Goal: Task Accomplishment & Management: Manage account settings

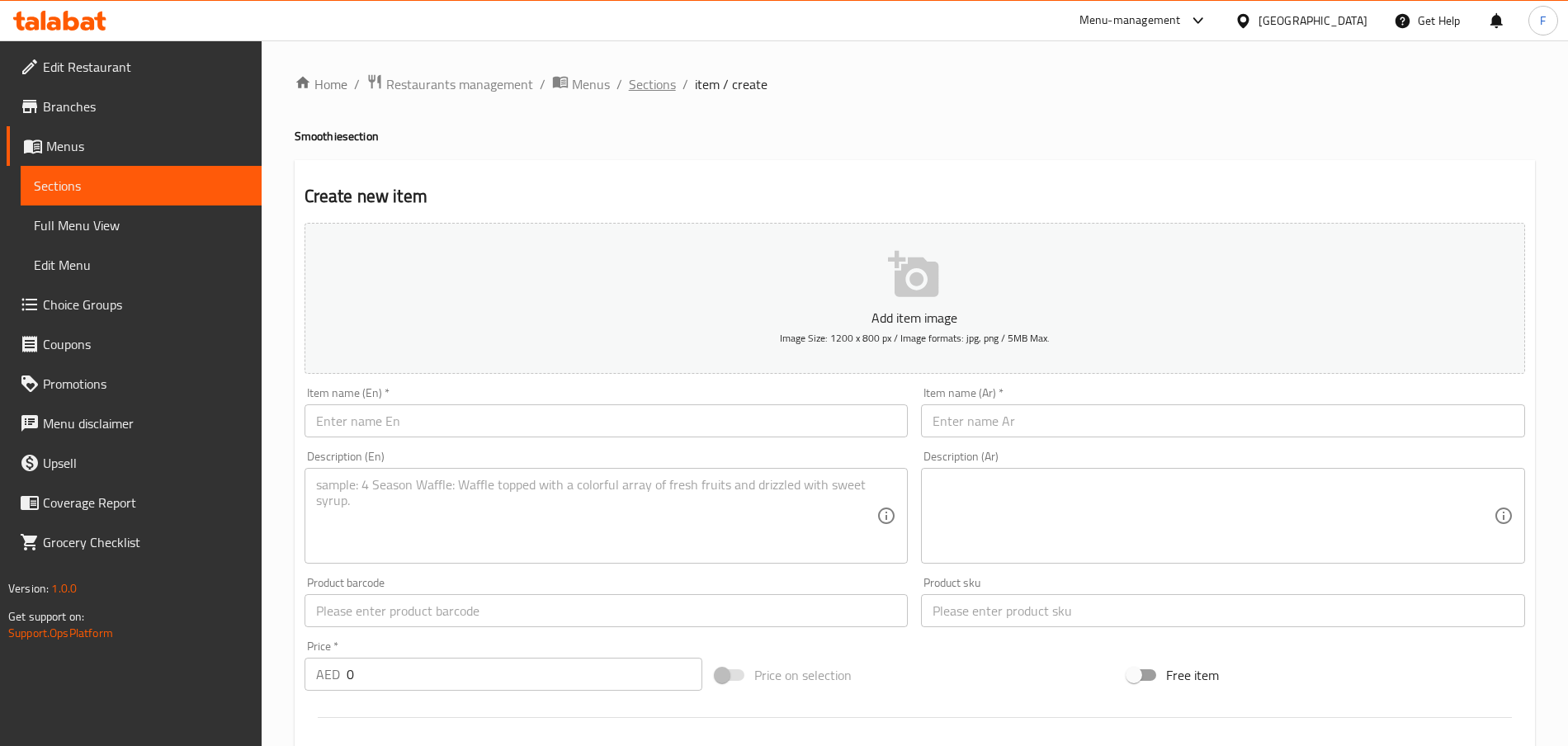
click at [647, 85] on span "Sections" at bounding box center [653, 84] width 47 height 20
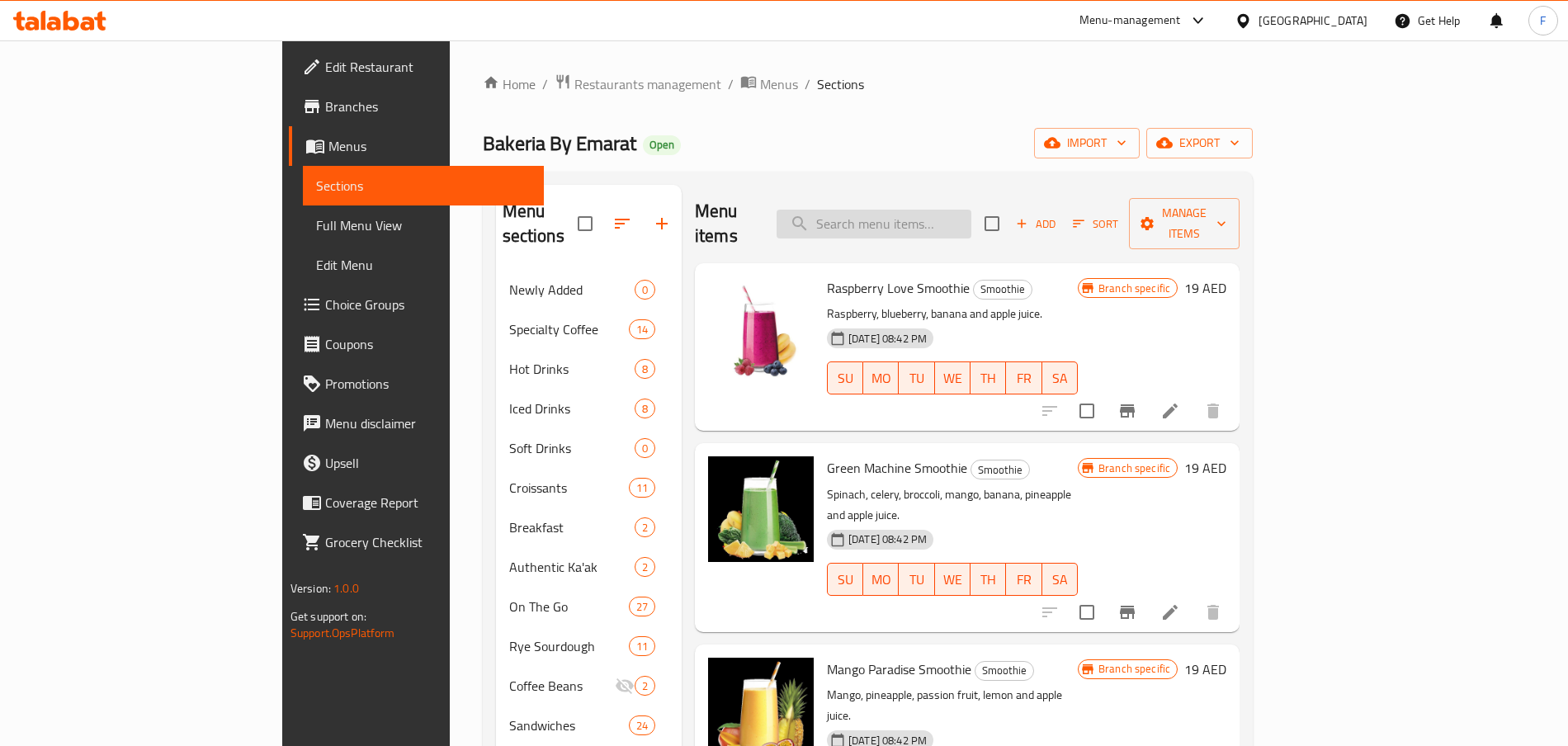
click at [946, 210] on input "search" at bounding box center [873, 224] width 195 height 29
type input "beef pas"
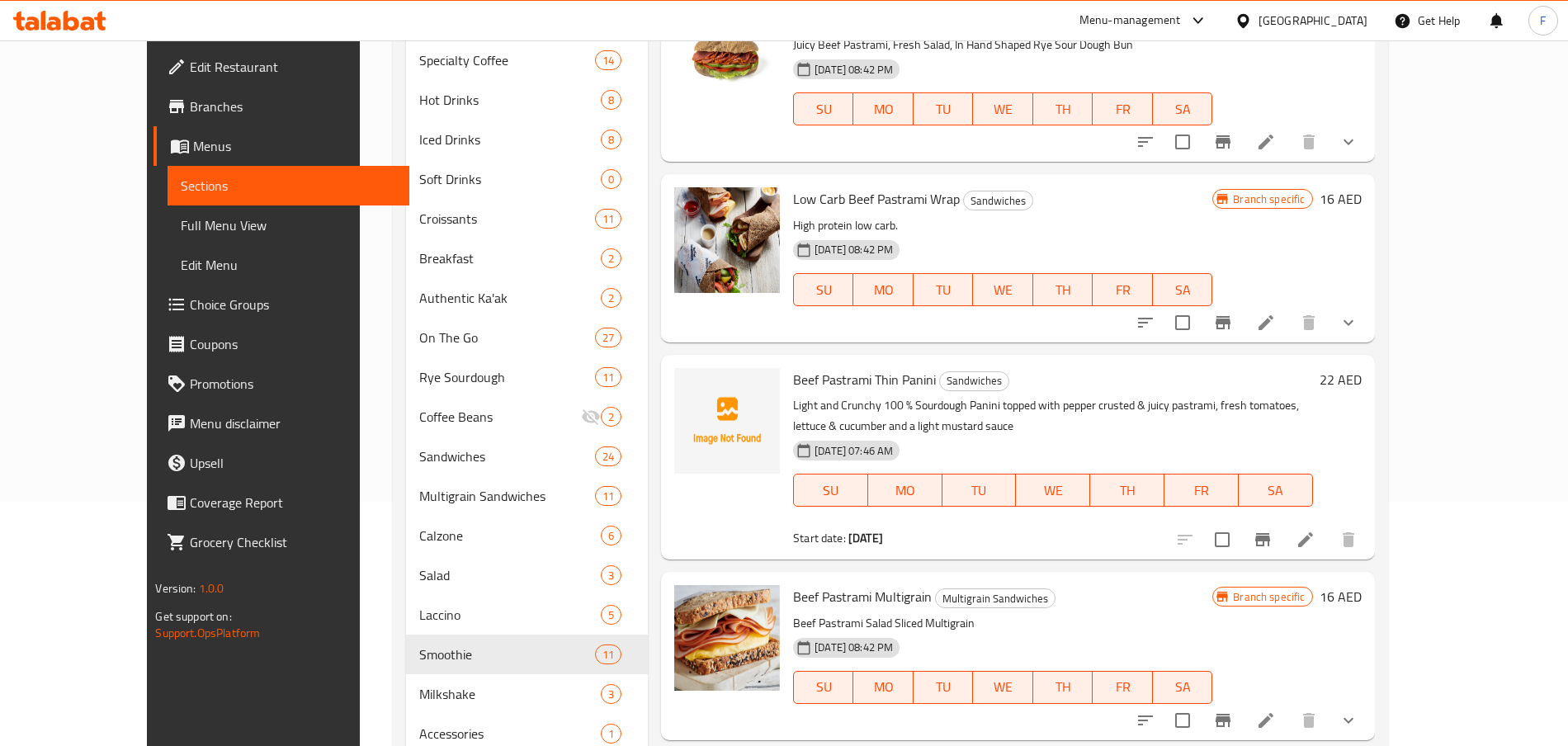
scroll to position [303, 0]
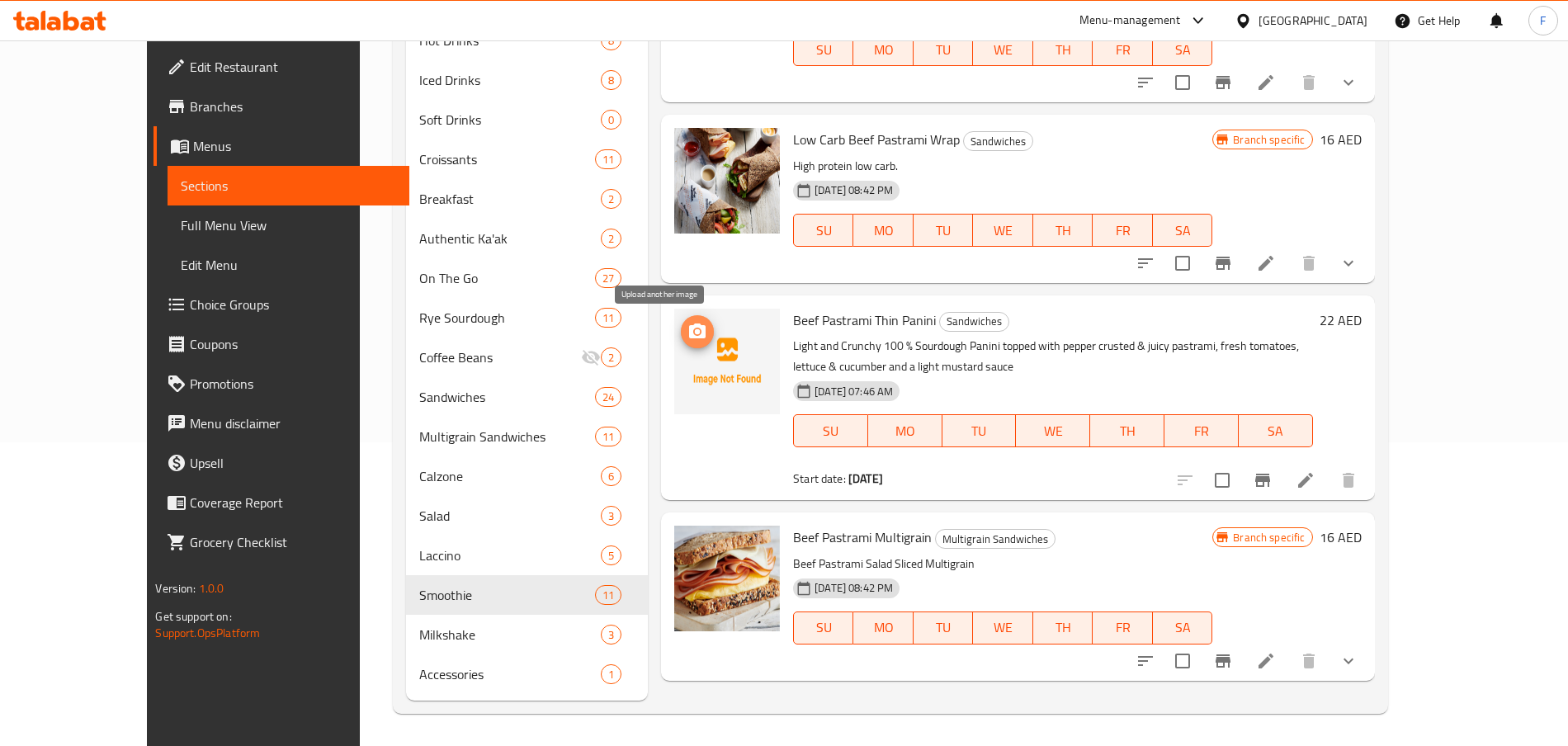
click at [689, 332] on icon "upload picture" at bounding box center [697, 330] width 16 height 15
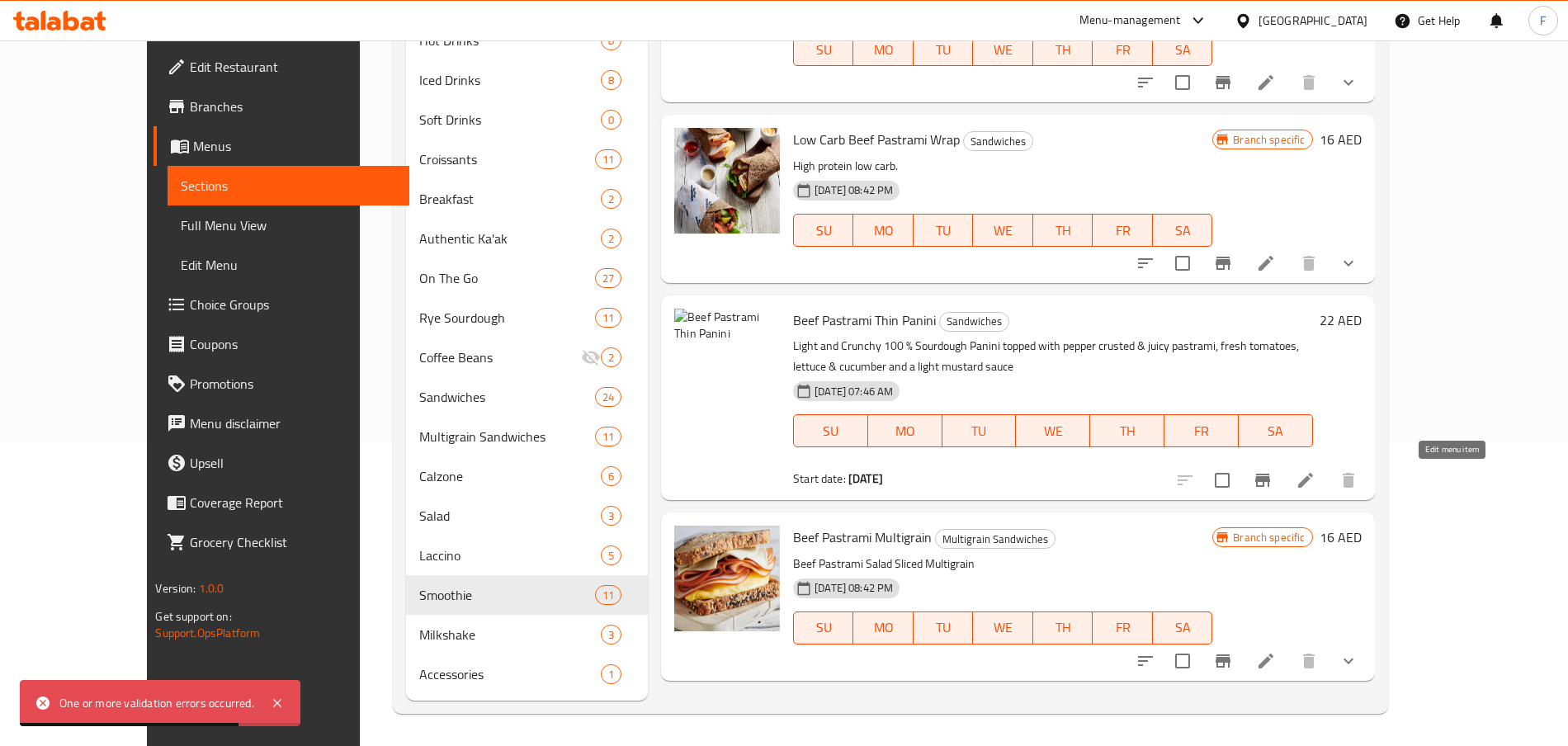
click at [1315, 475] on icon at bounding box center [1305, 480] width 20 height 20
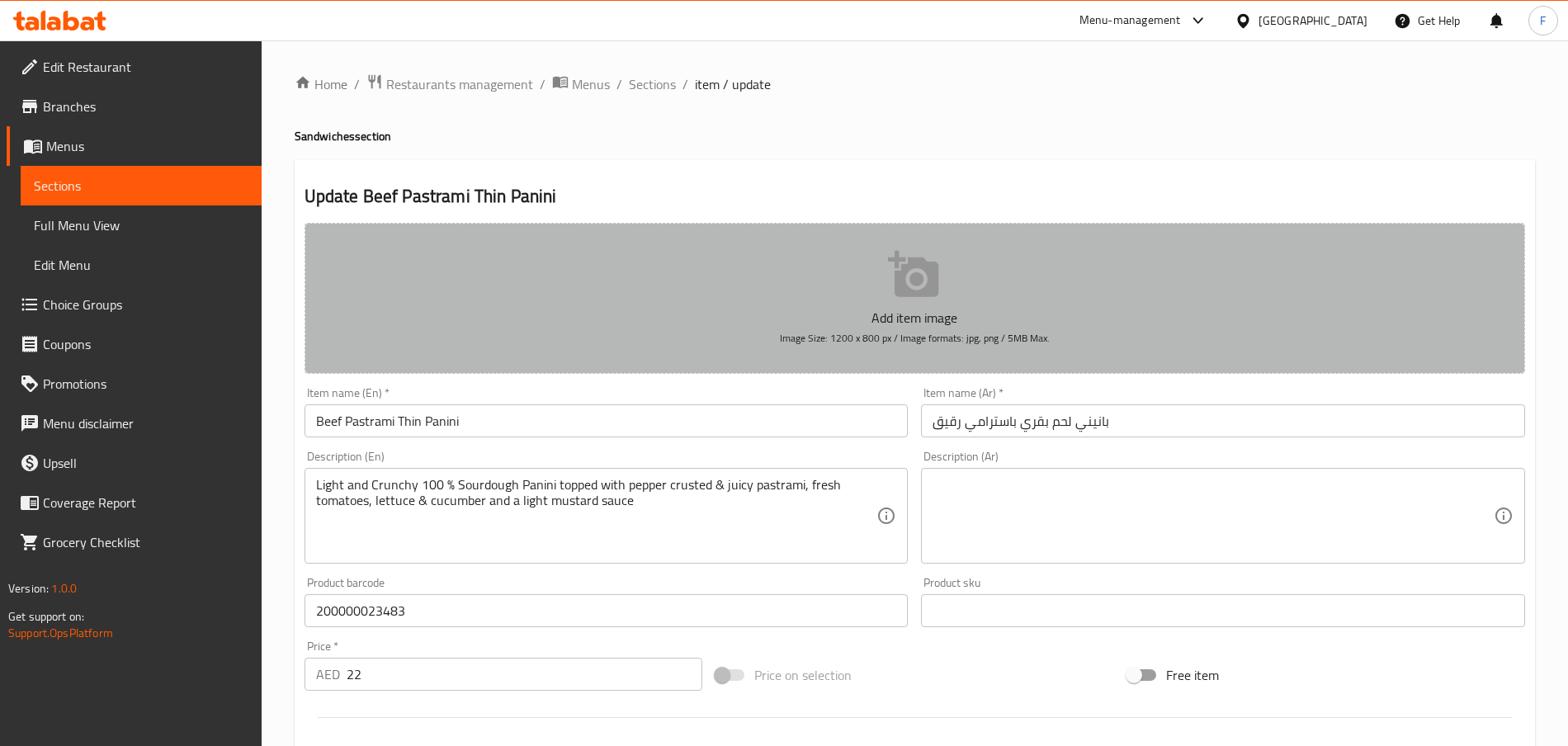
click at [886, 288] on button "Add item image Image Size: 1200 x 800 px / Image formats: jpg, png / 5MB Max." at bounding box center [915, 298] width 1221 height 151
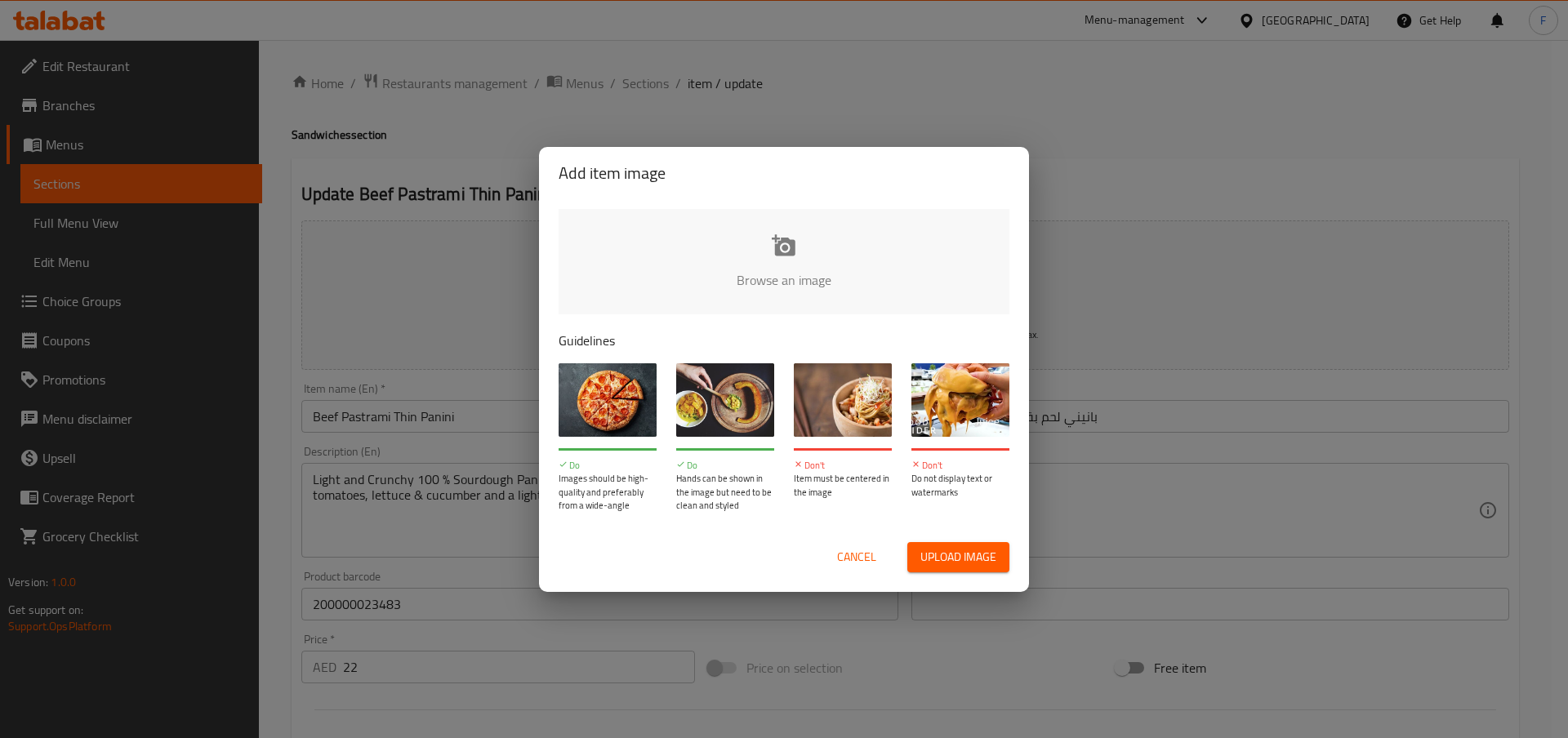
click at [775, 259] on input "file" at bounding box center [1336, 285] width 1555 height 153
type input "C:\fakepath\3_Beefpastrami V02.jpg"
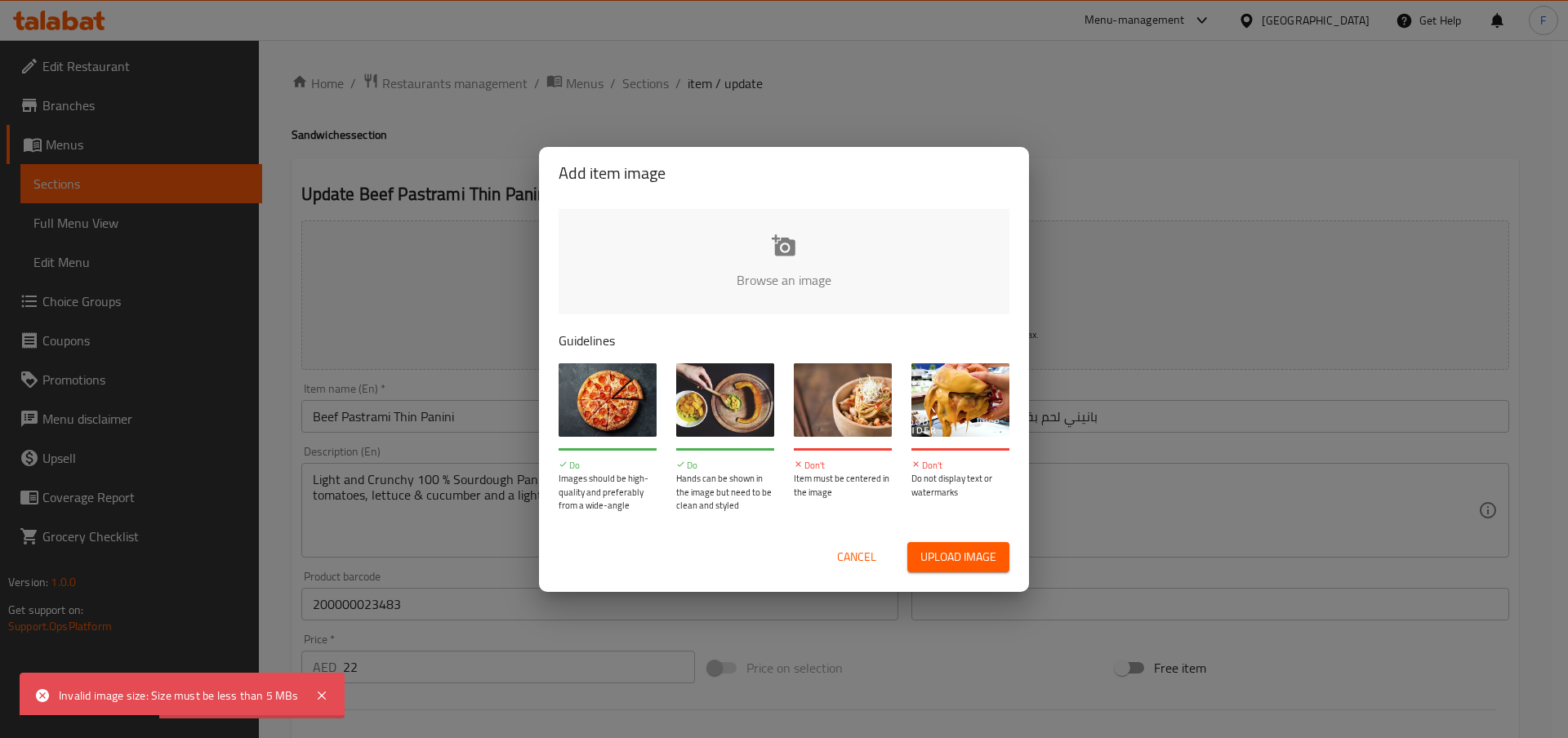
click at [855, 552] on span "Cancel" at bounding box center [856, 557] width 39 height 20
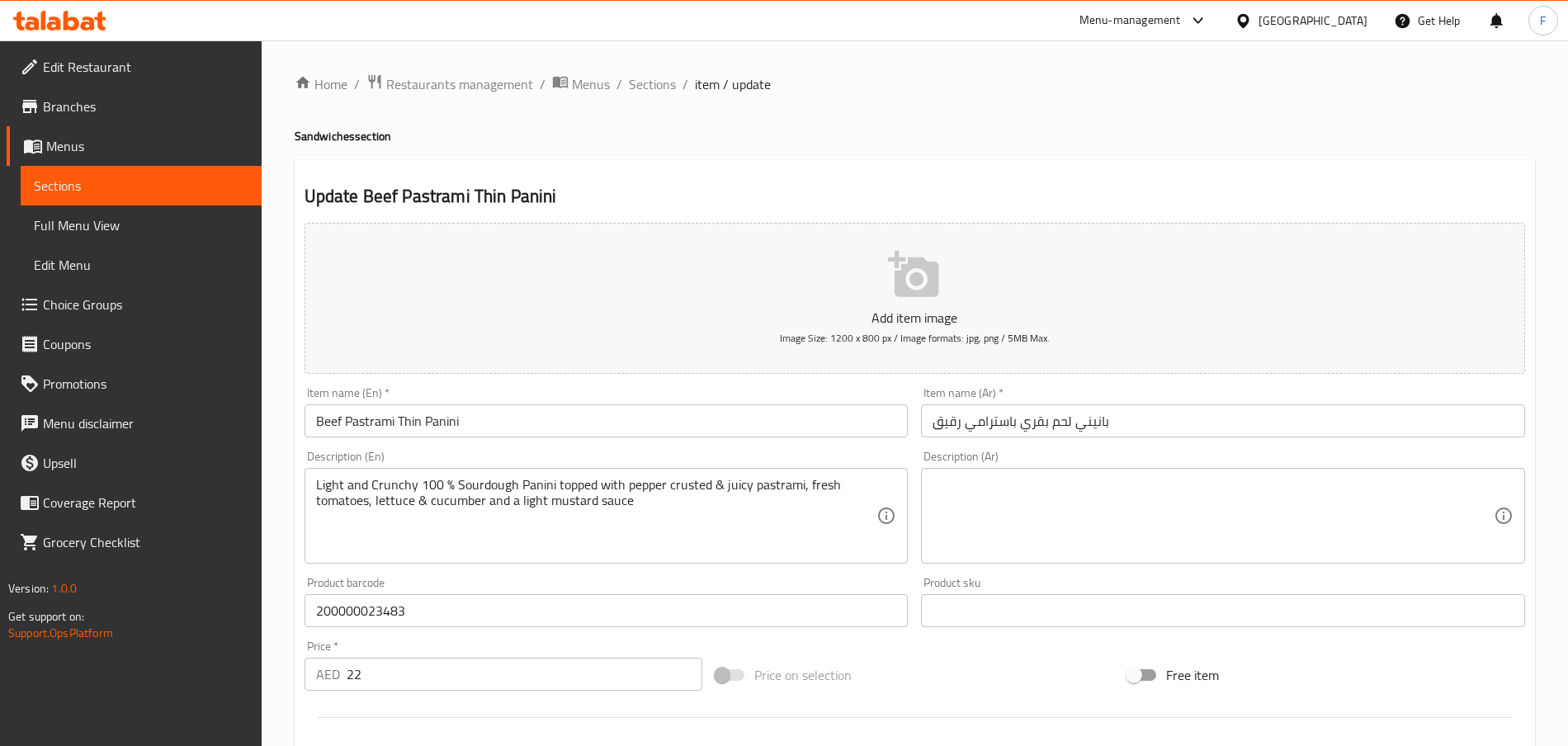
click at [852, 300] on button "Add item image Image Size: 1200 x 800 px / Image formats: jpg, png / 5MB Max." at bounding box center [915, 298] width 1221 height 151
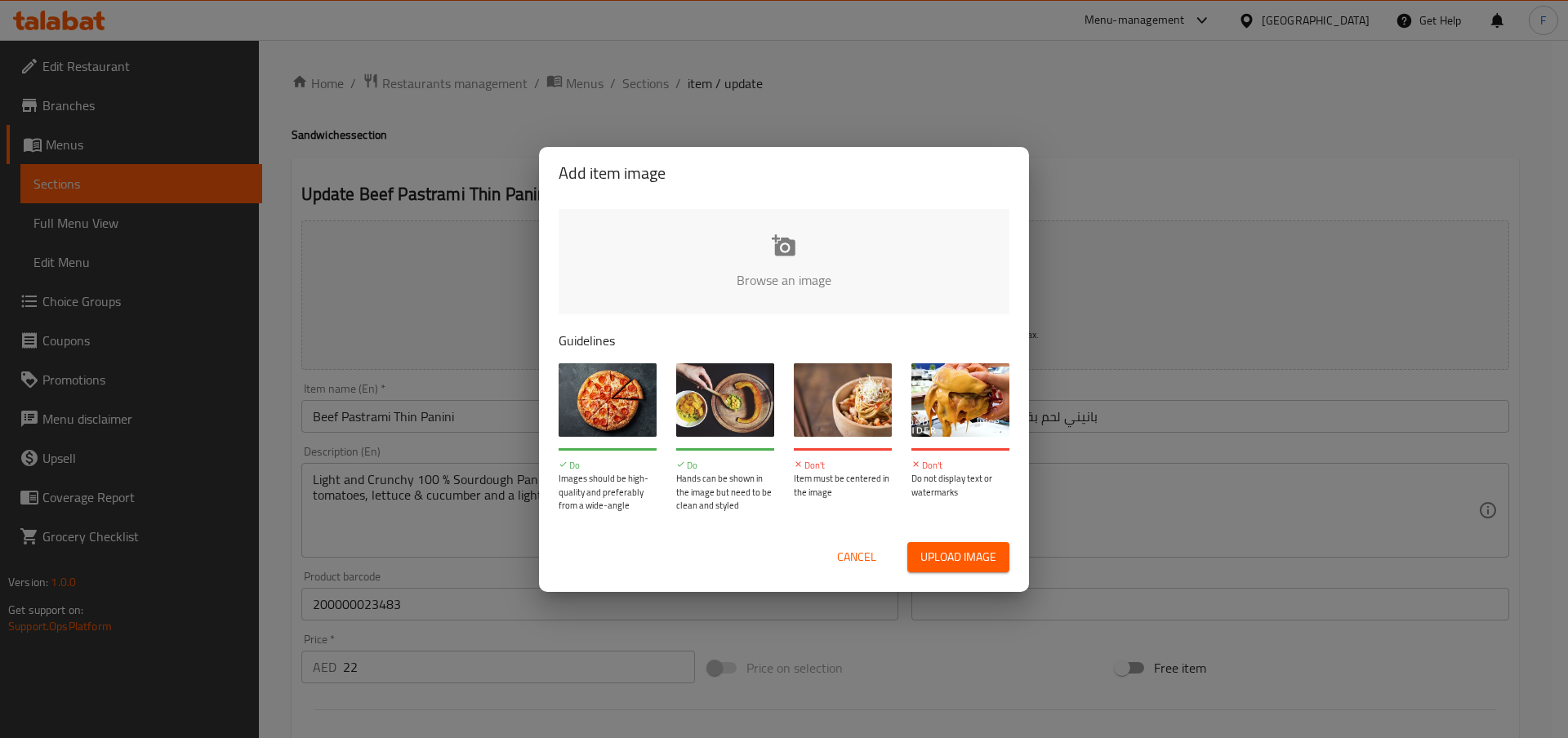
click at [800, 281] on input "file" at bounding box center [1336, 285] width 1555 height 153
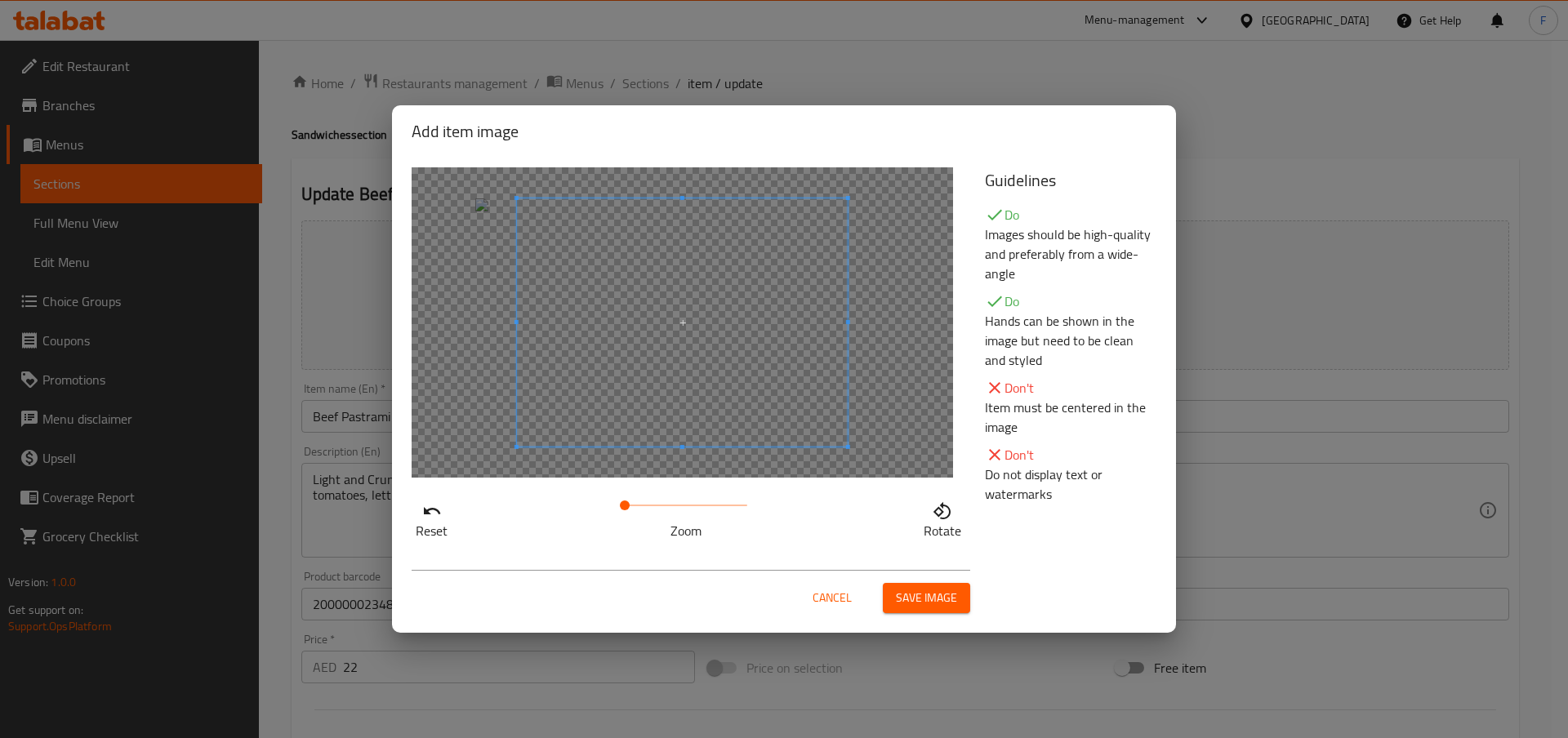
click at [758, 369] on span at bounding box center [682, 321] width 330 height 248
click at [699, 375] on span at bounding box center [648, 321] width 330 height 248
click at [932, 599] on span "Save image" at bounding box center [927, 598] width 61 height 20
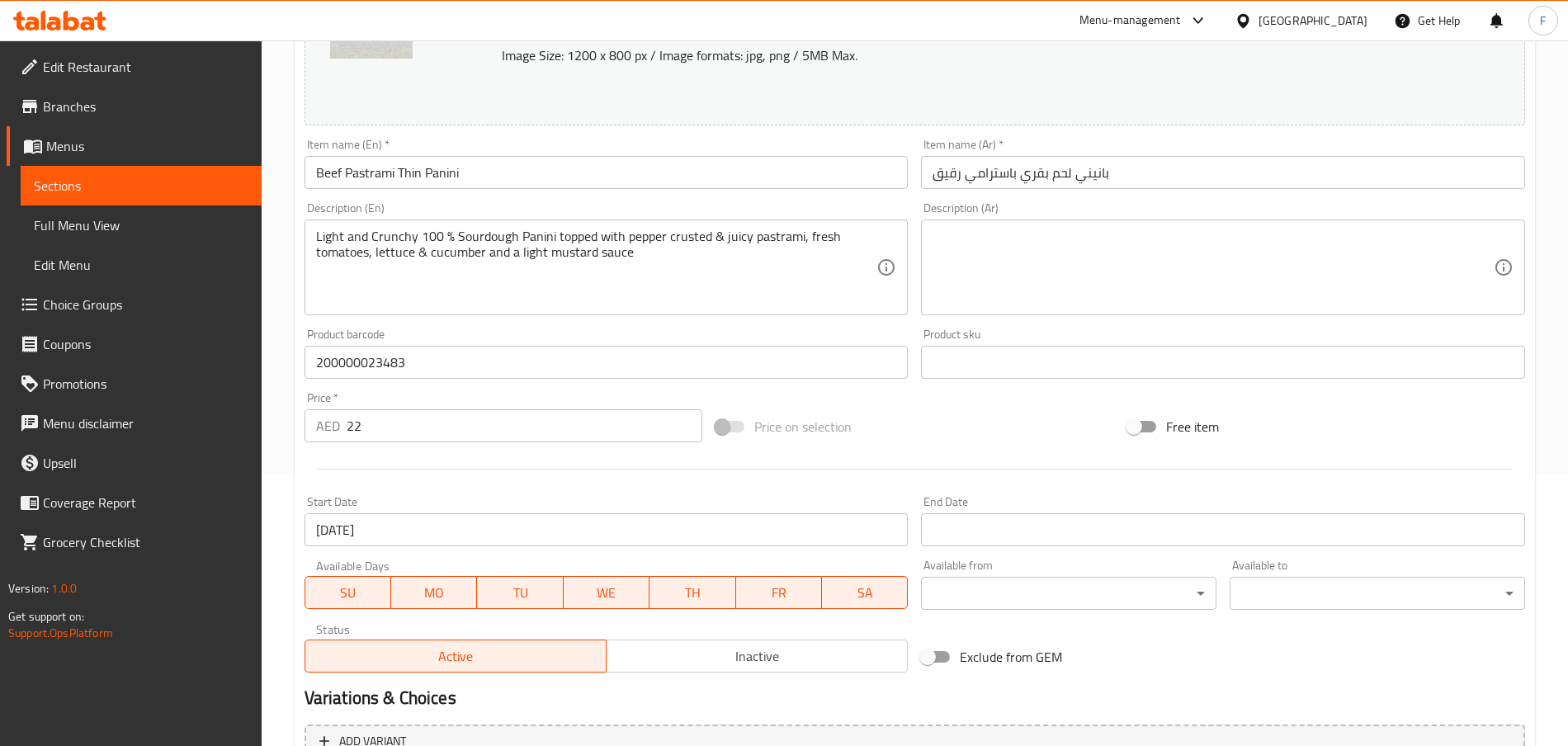
scroll to position [444, 0]
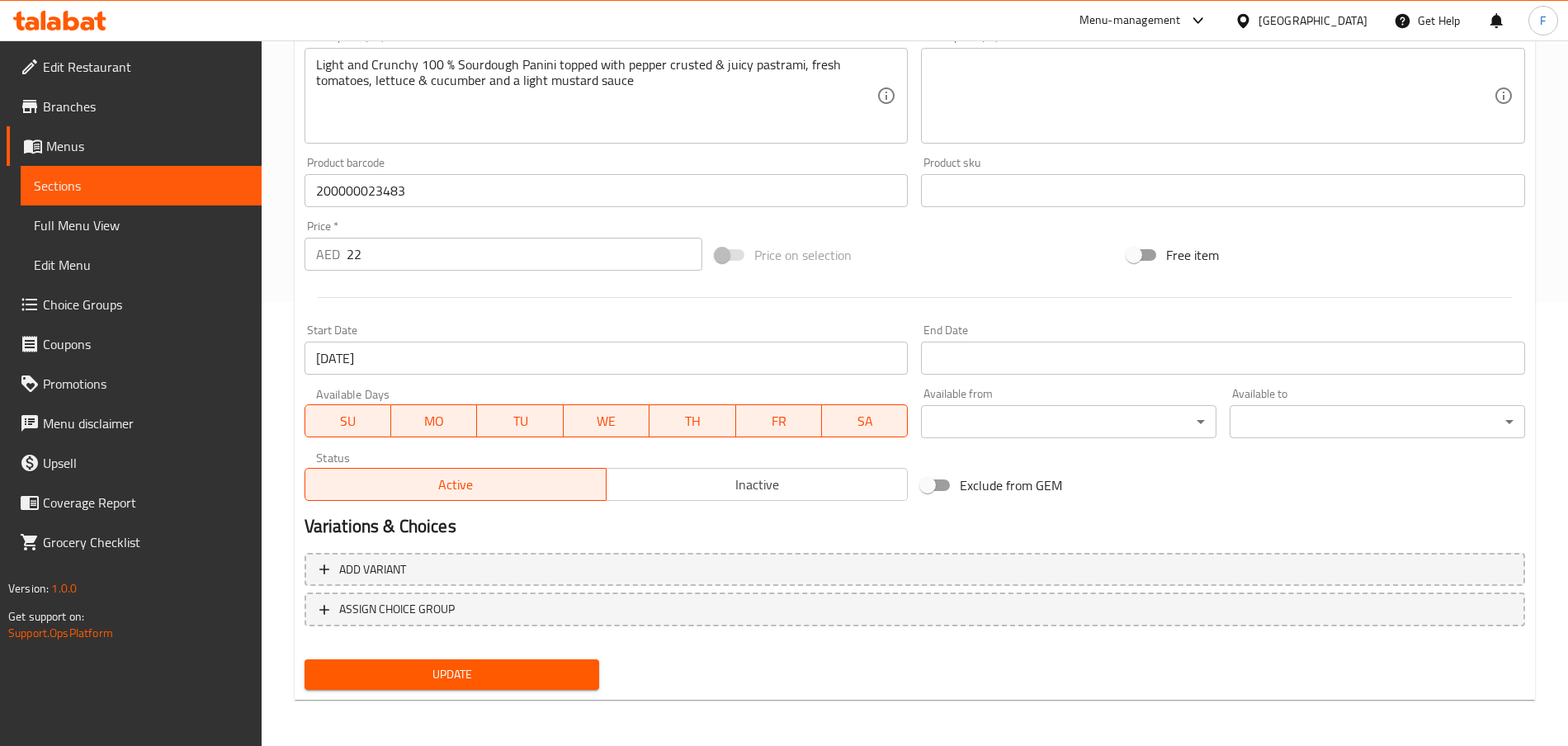
click at [501, 675] on span "Update" at bounding box center [452, 674] width 269 height 21
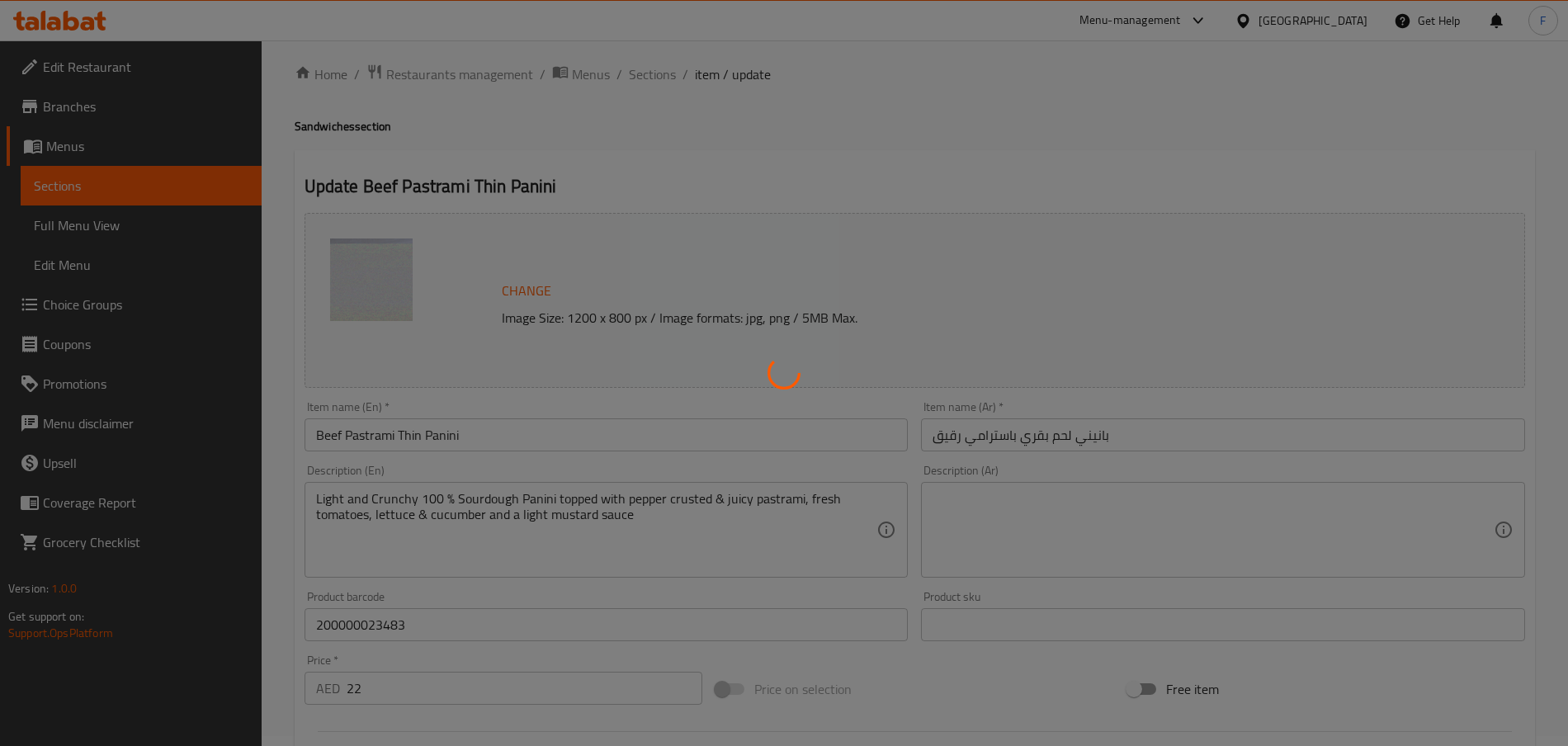
scroll to position [0, 0]
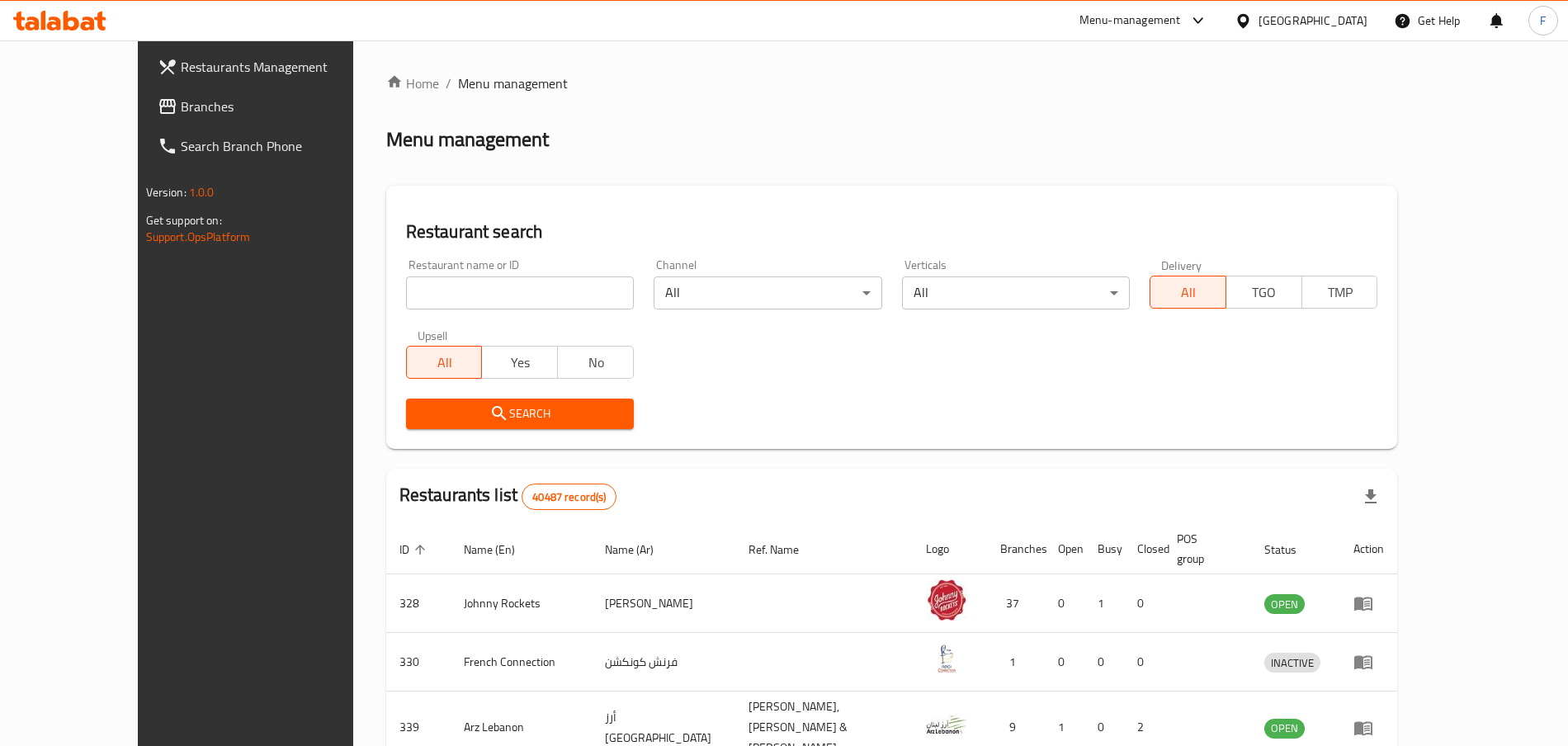
click at [406, 286] on input "search" at bounding box center [520, 293] width 228 height 33
click button "Search" at bounding box center [520, 414] width 228 height 31
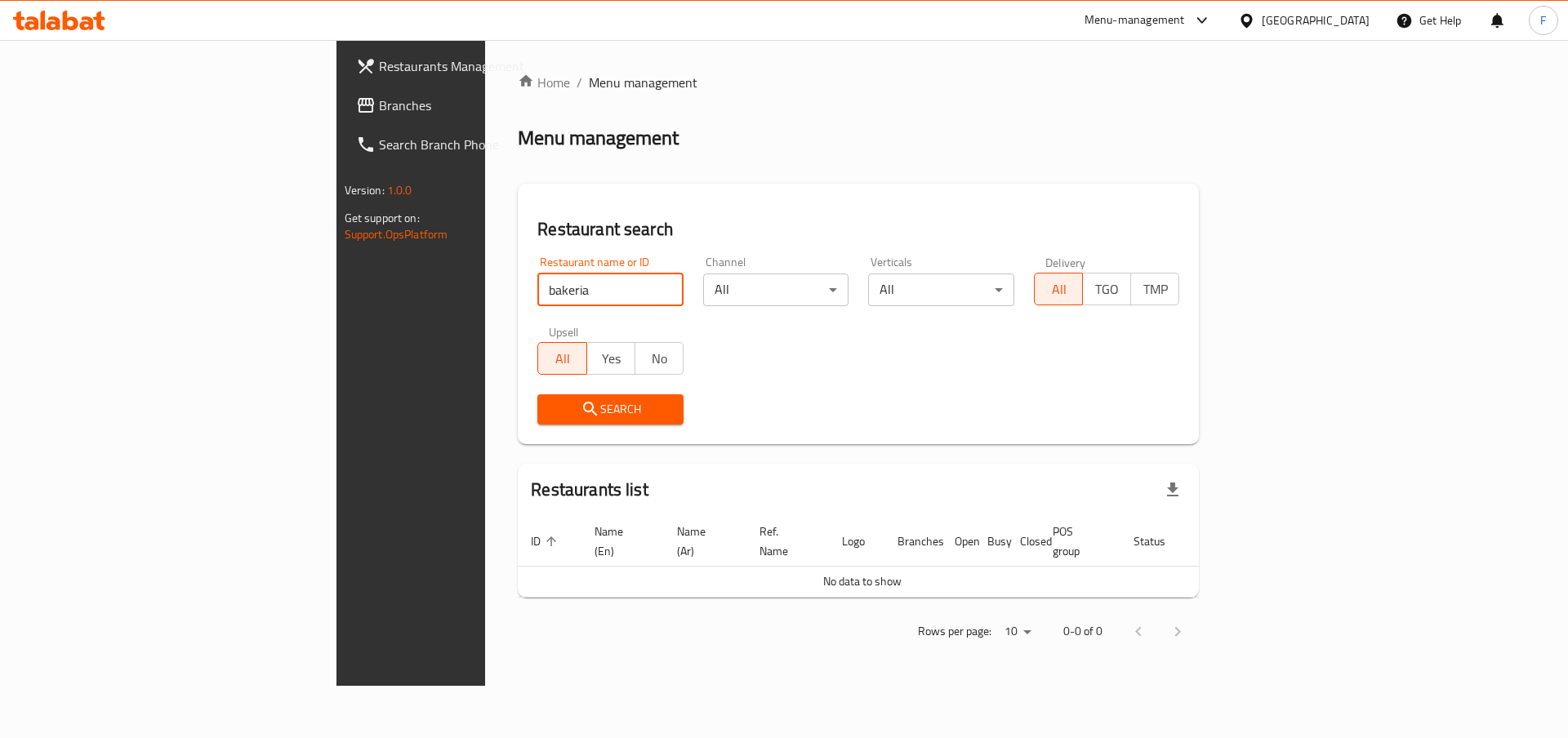
type input "bakeria"
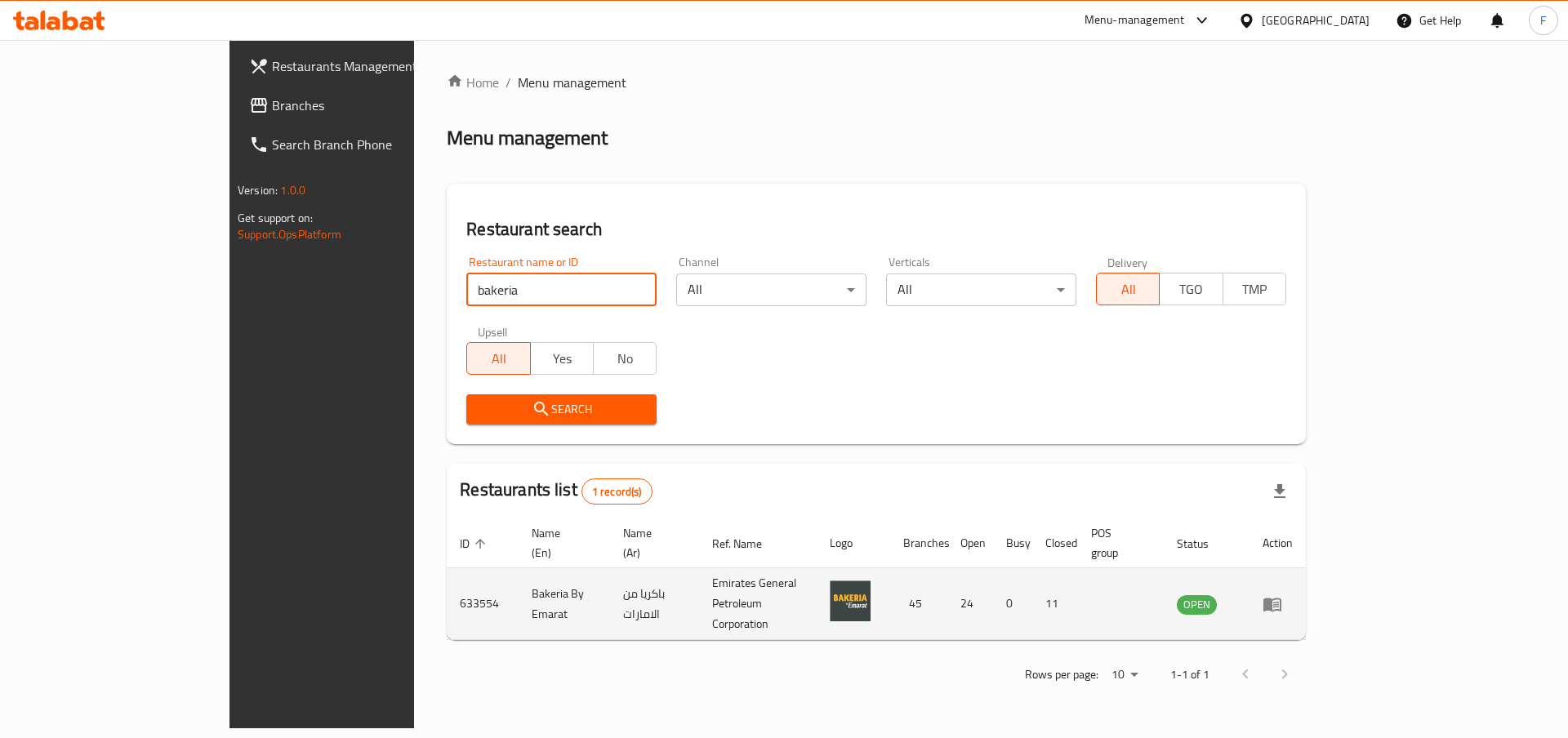
click at [1281, 598] on icon "enhanced table" at bounding box center [1272, 605] width 18 height 14
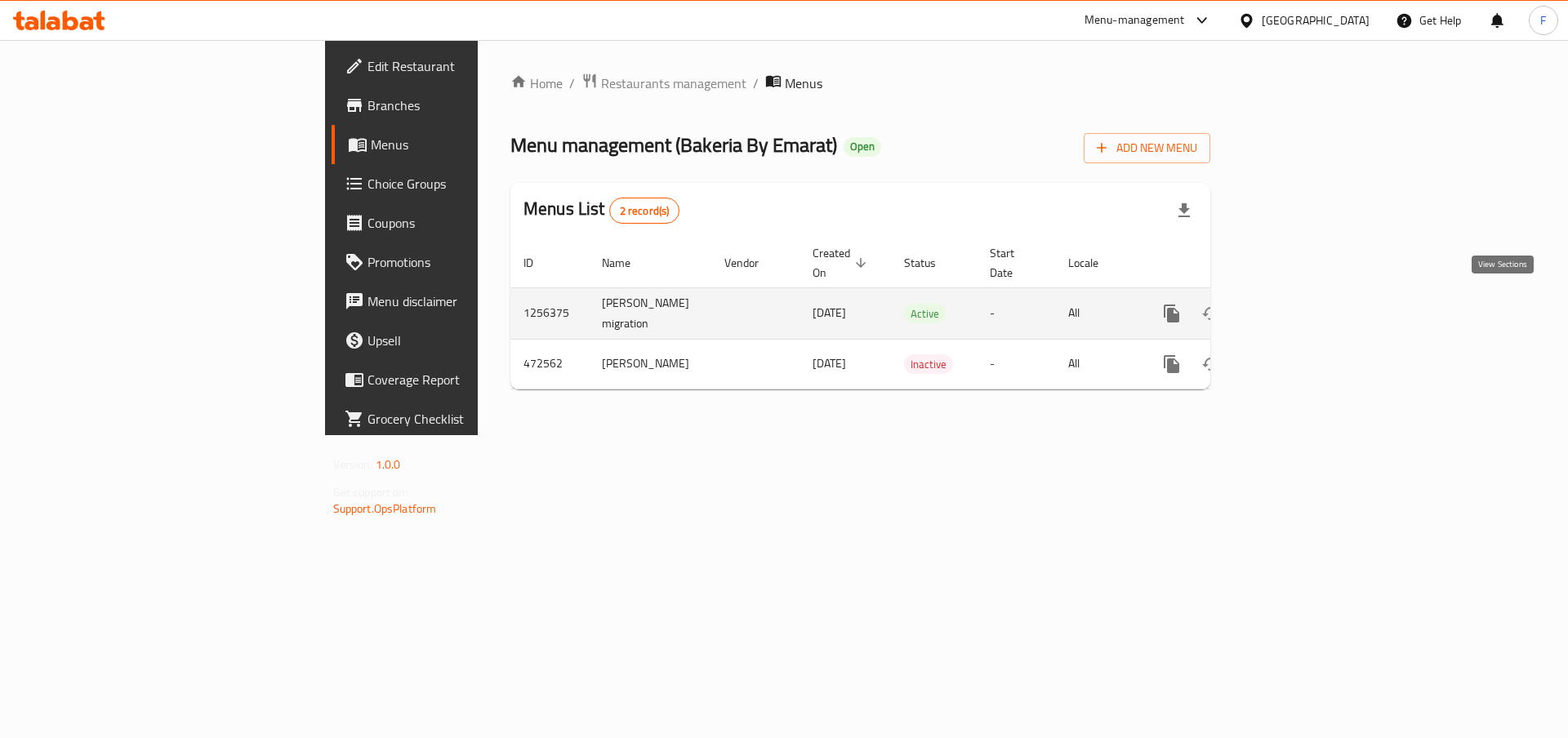
click at [1300, 304] on icon "enhanced table" at bounding box center [1290, 313] width 20 height 20
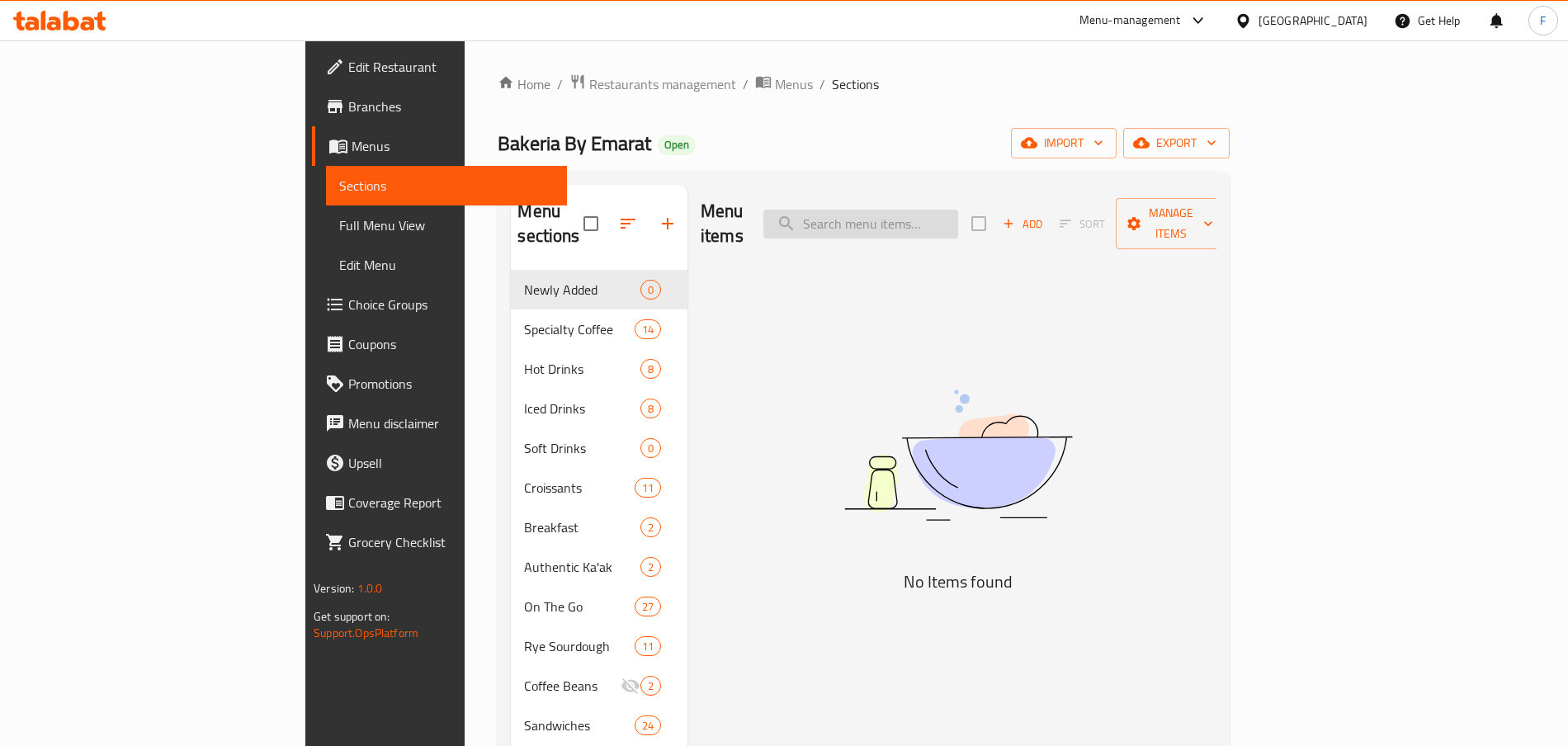
click at [957, 210] on input "search" at bounding box center [860, 224] width 195 height 29
type input "spicy"
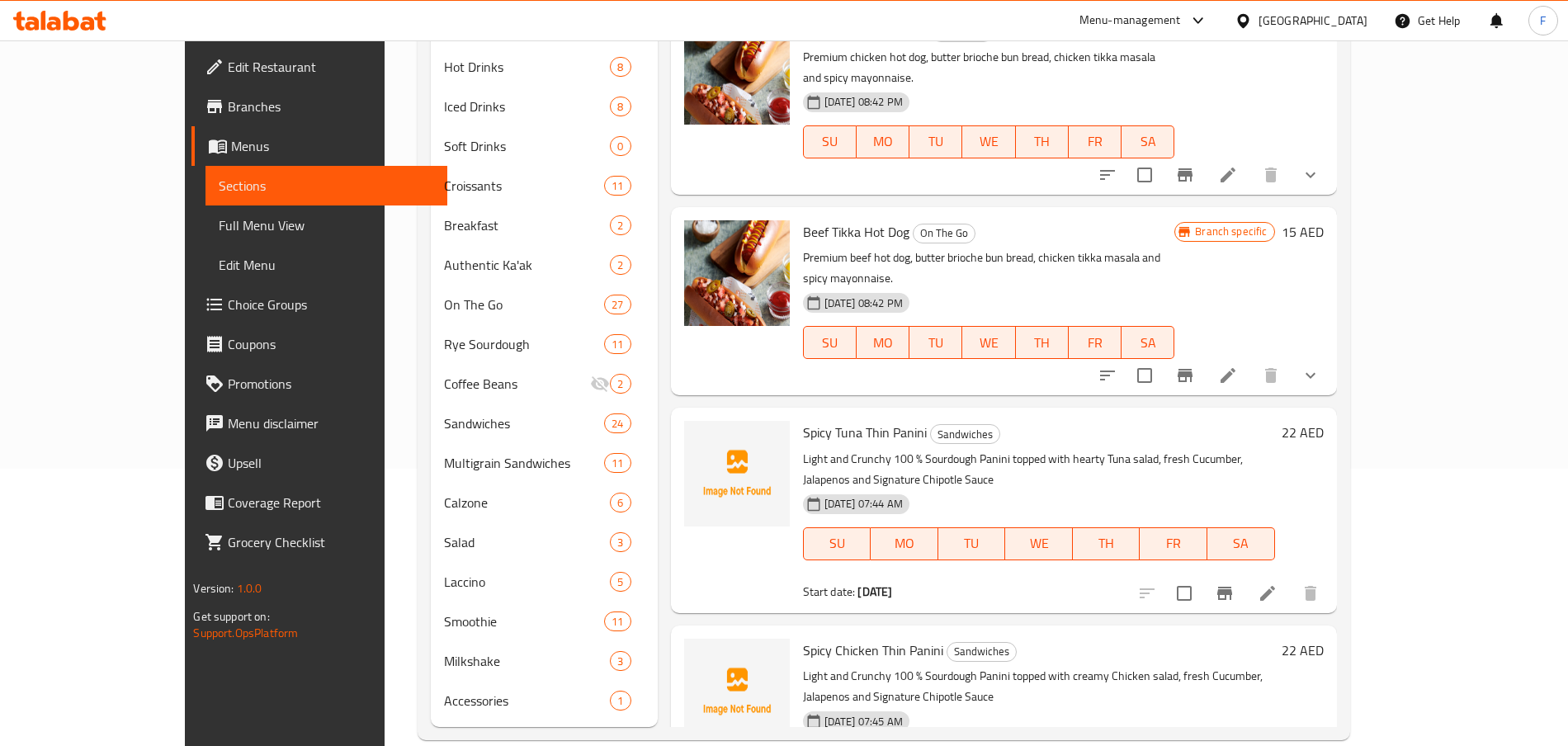
scroll to position [303, 0]
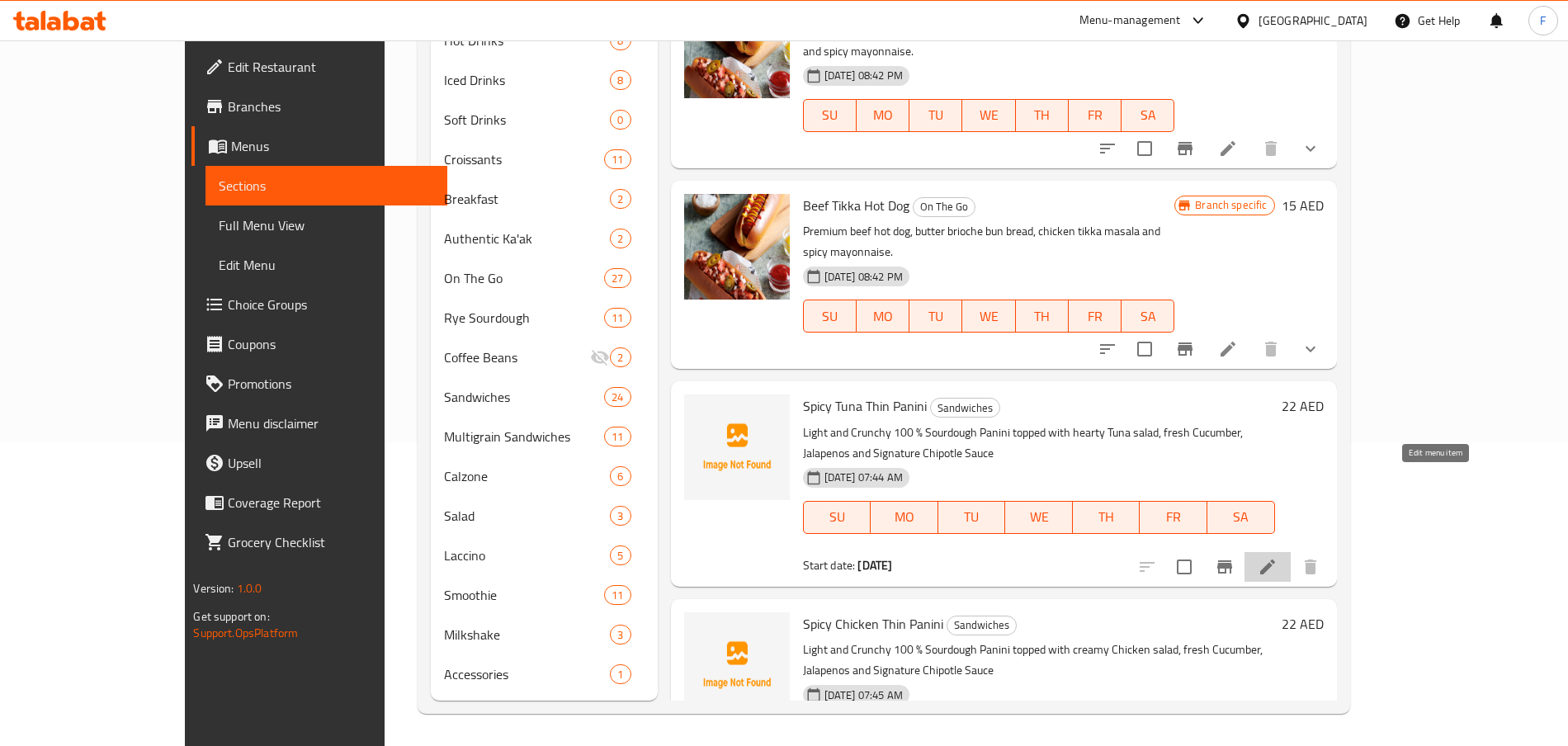
click at [1275, 559] on icon at bounding box center [1267, 566] width 15 height 15
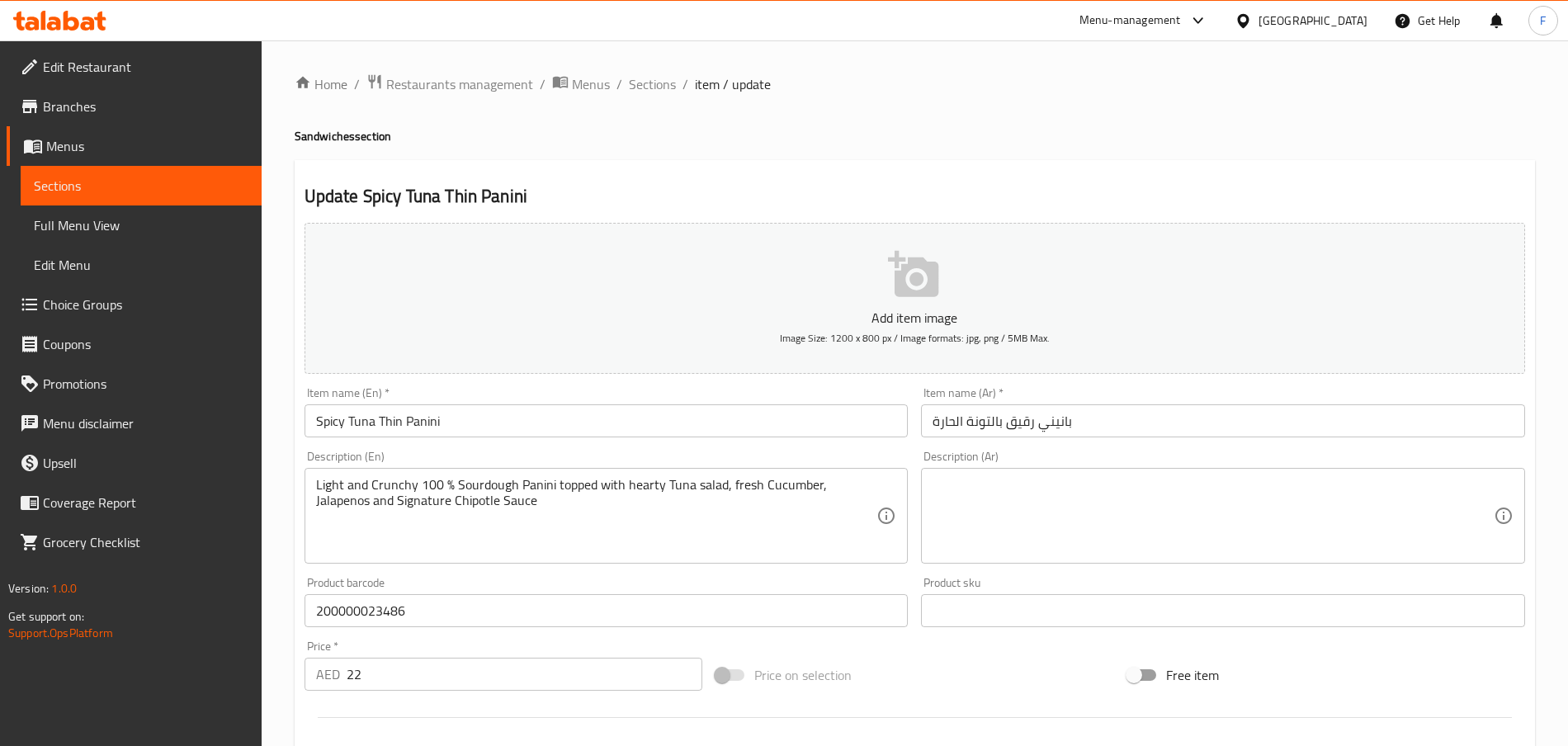
click at [931, 271] on icon "button" at bounding box center [913, 273] width 50 height 46
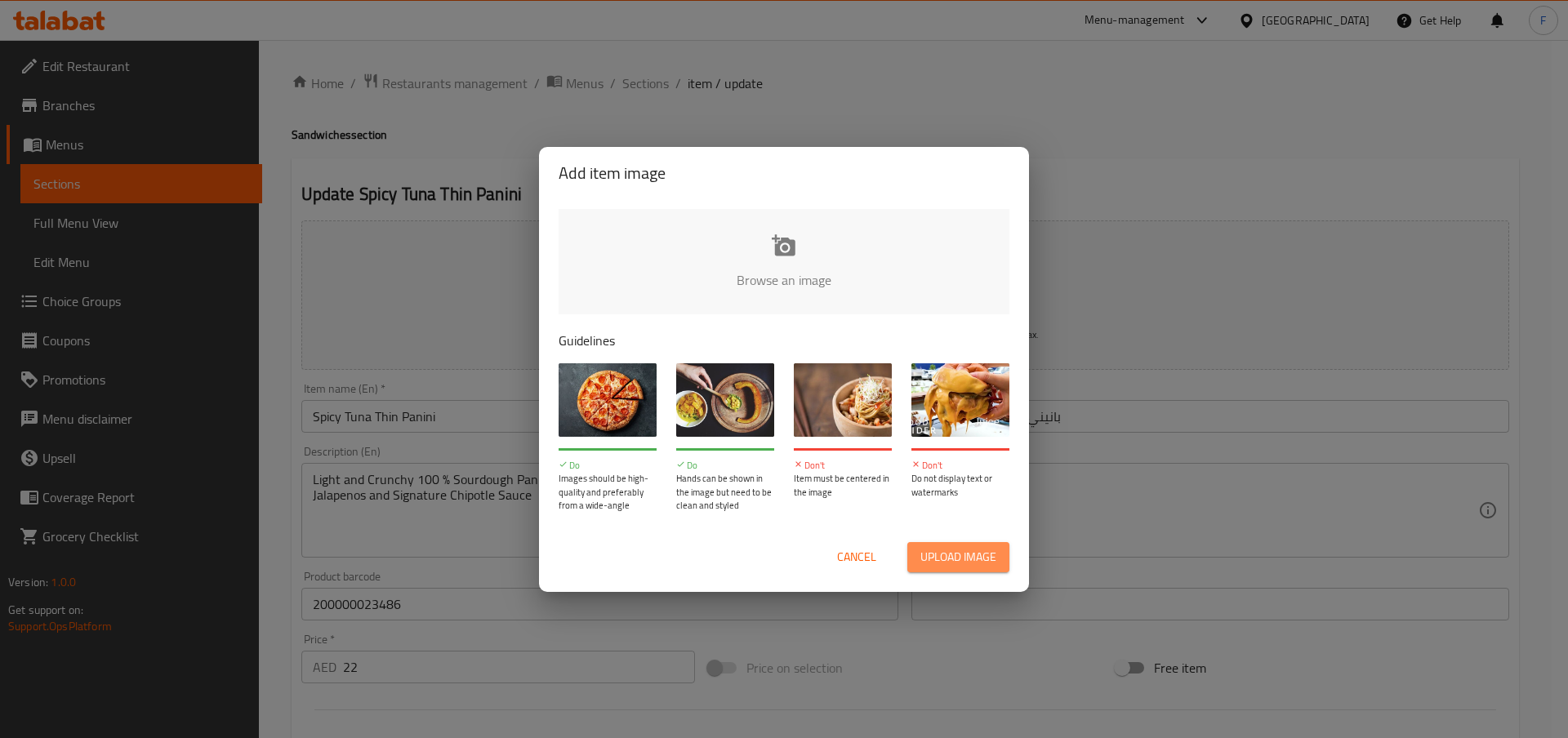
click at [949, 554] on span "Upload image" at bounding box center [959, 557] width 76 height 20
click at [780, 253] on input "file" at bounding box center [1336, 285] width 1555 height 153
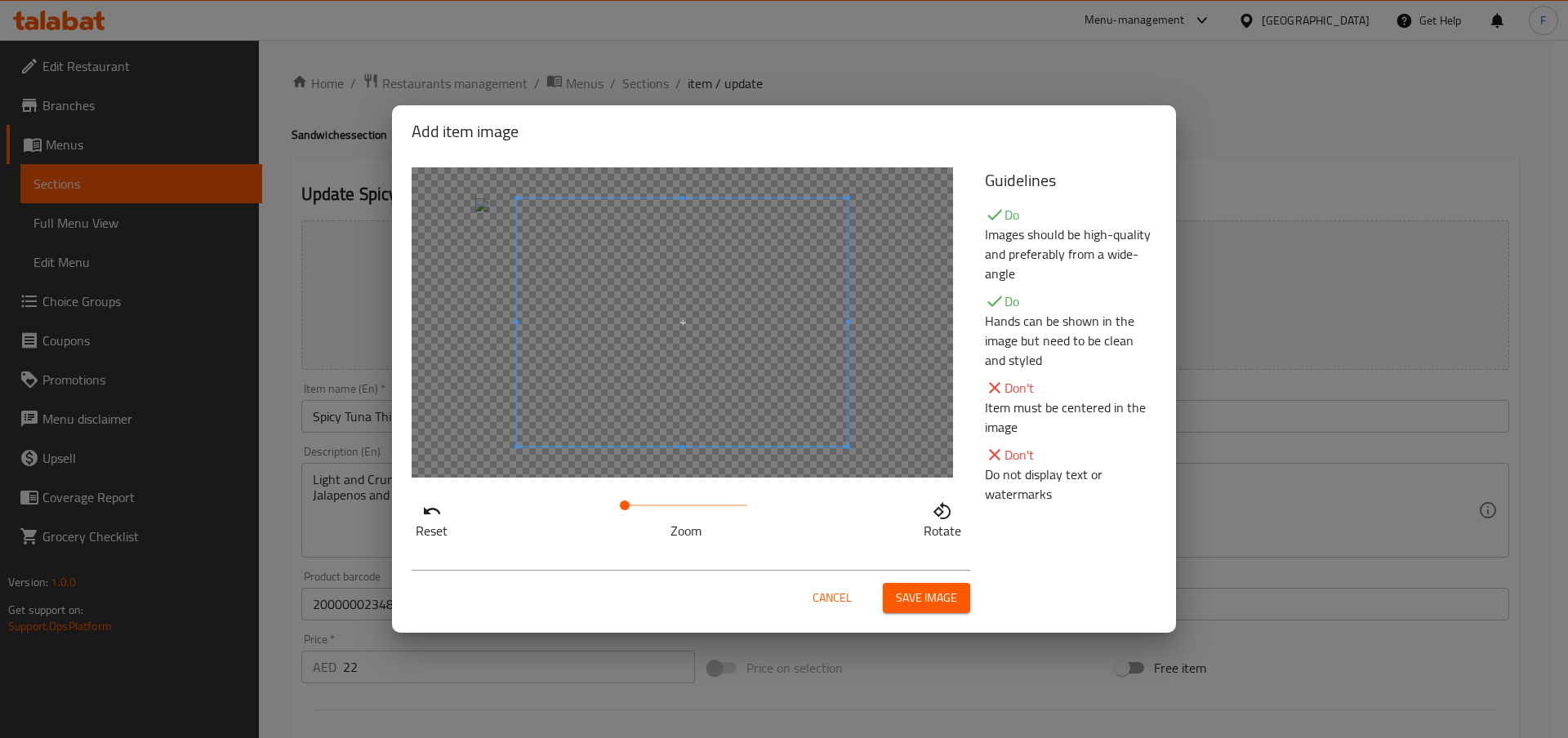
click at [840, 595] on span "Cancel" at bounding box center [832, 598] width 39 height 20
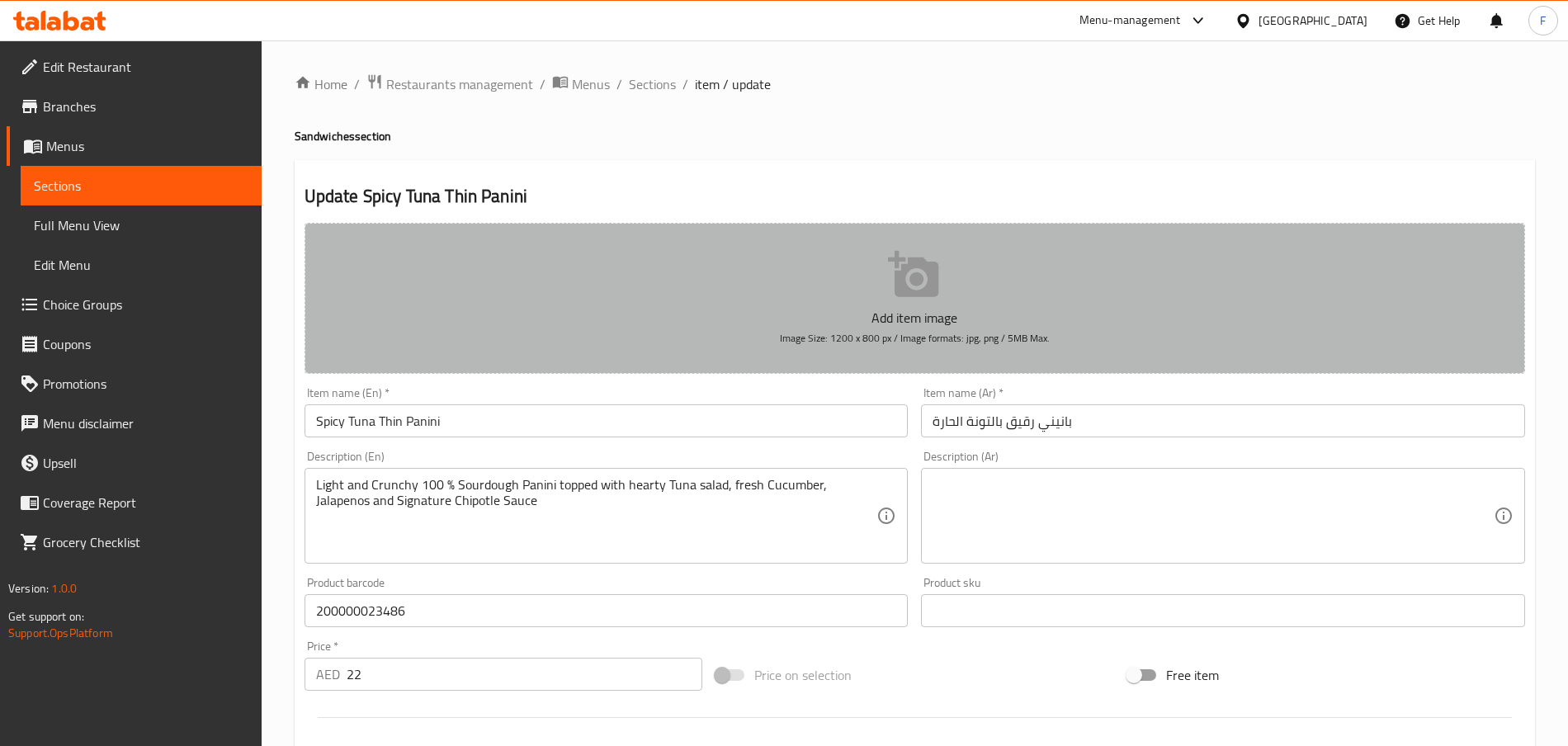
click at [943, 289] on button "Add item image Image Size: 1200 x 800 px / Image formats: jpg, png / 5MB Max." at bounding box center [915, 298] width 1221 height 151
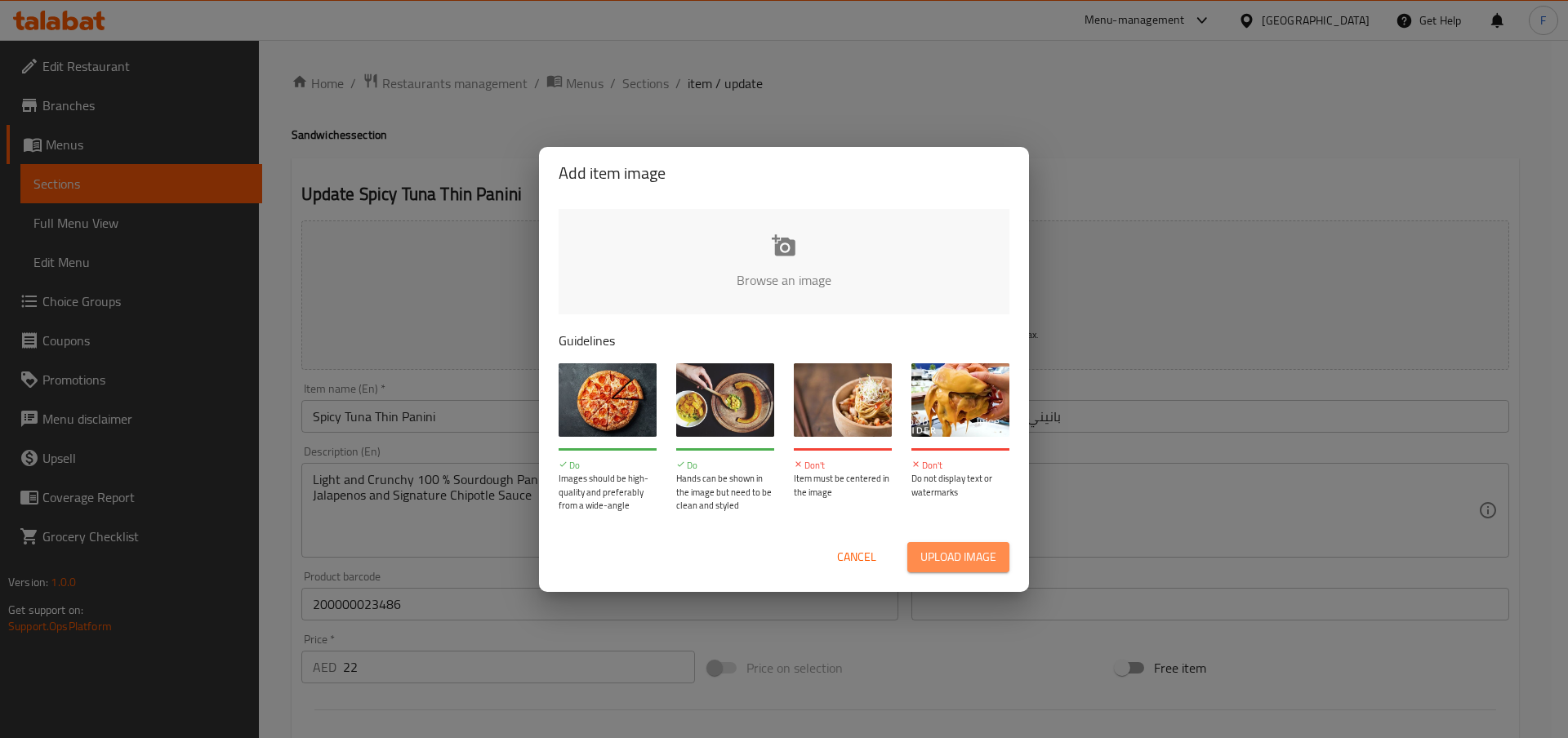
click at [962, 567] on button "Upload image" at bounding box center [958, 557] width 102 height 30
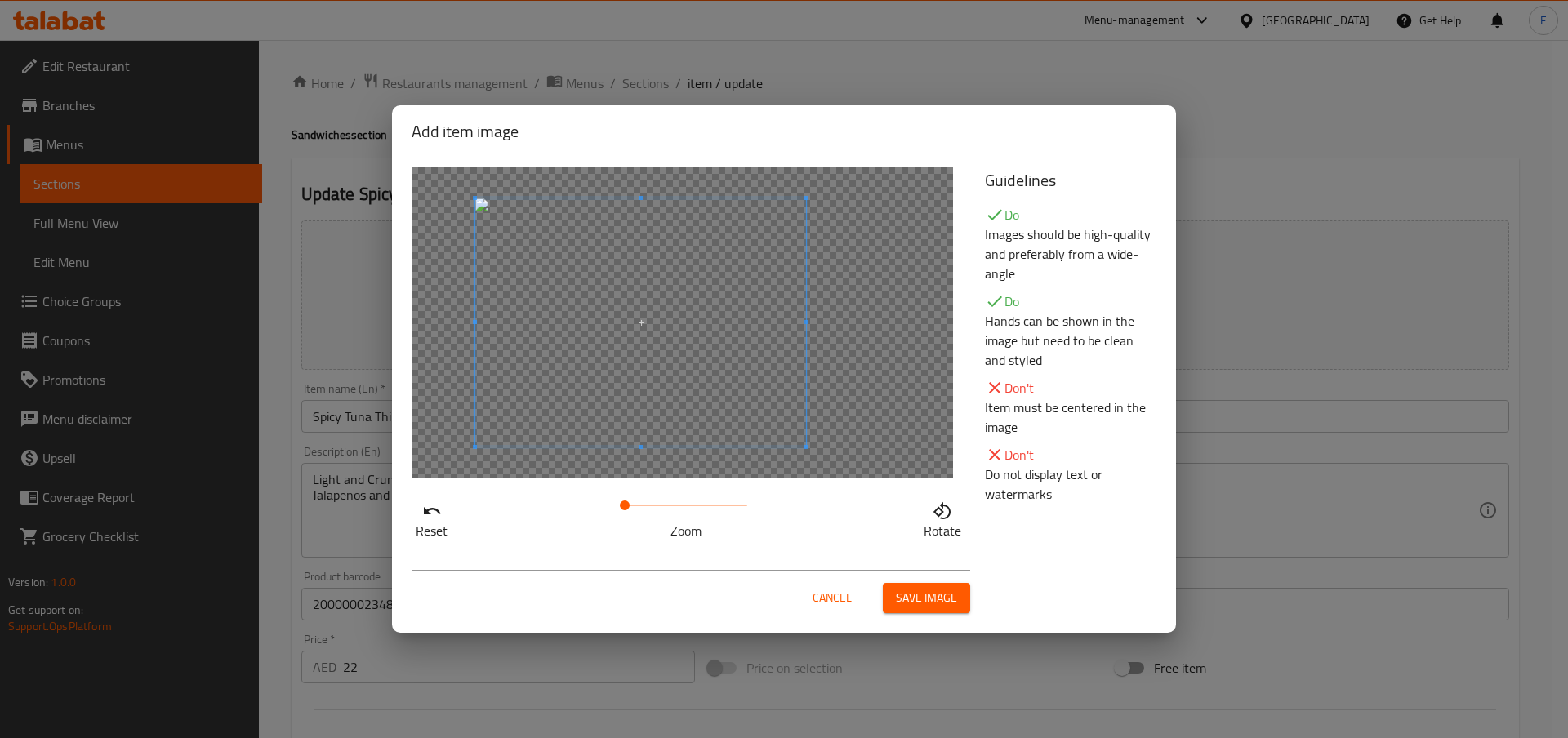
click at [626, 288] on span at bounding box center [641, 321] width 330 height 248
click at [623, 285] on span at bounding box center [642, 321] width 330 height 248
click at [930, 604] on span "Save image" at bounding box center [927, 598] width 61 height 20
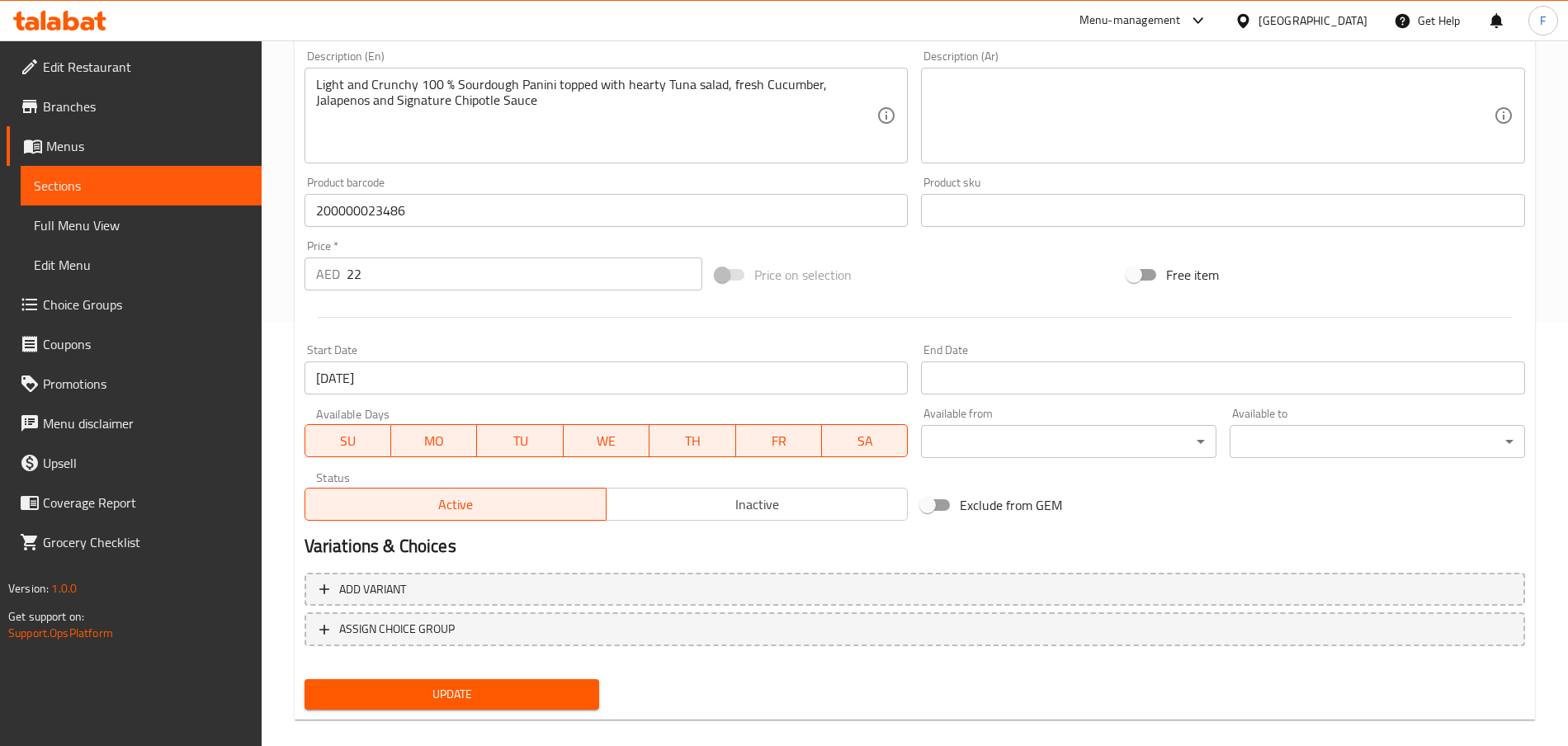
scroll to position [444, 0]
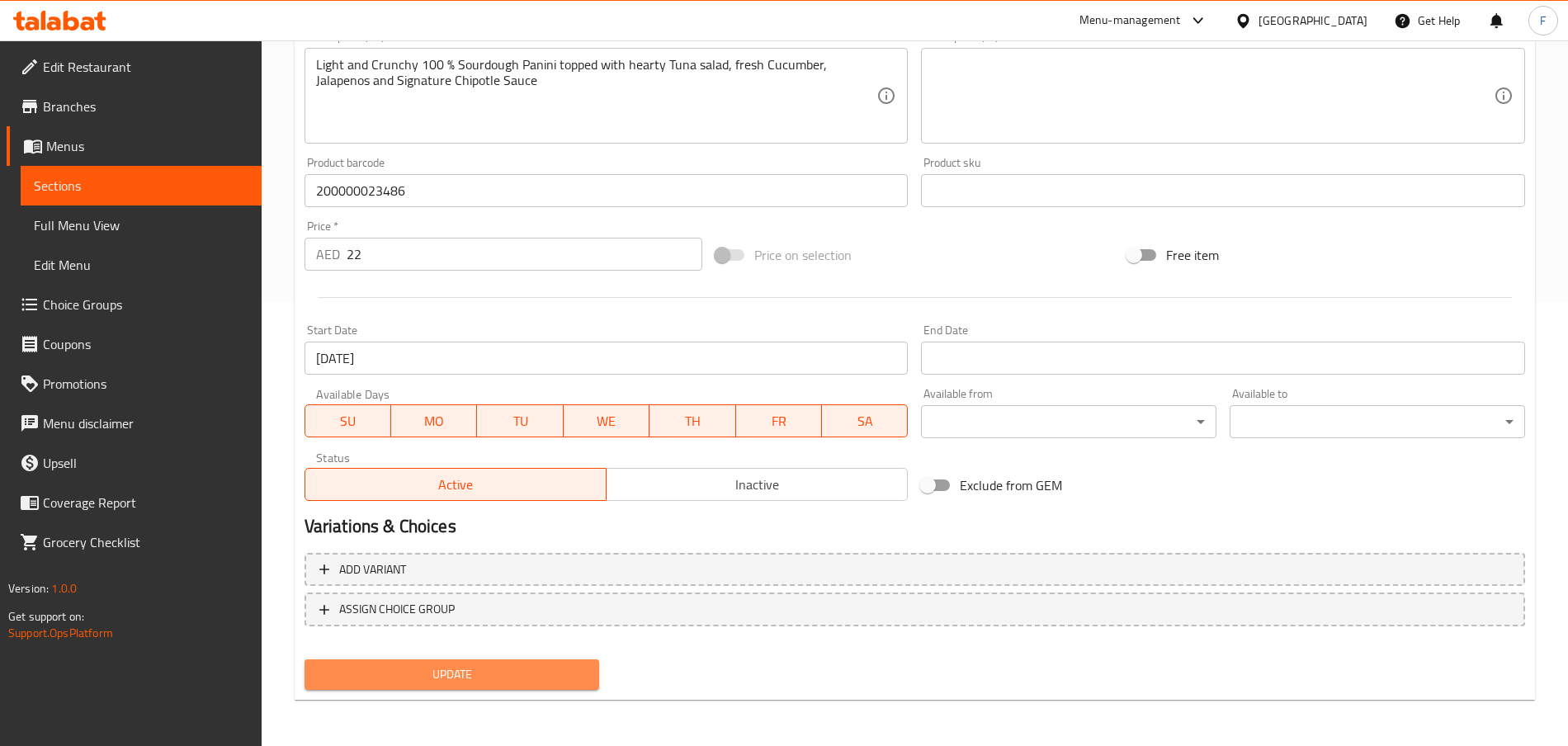
click at [547, 663] on button "Update" at bounding box center [451, 675] width 295 height 31
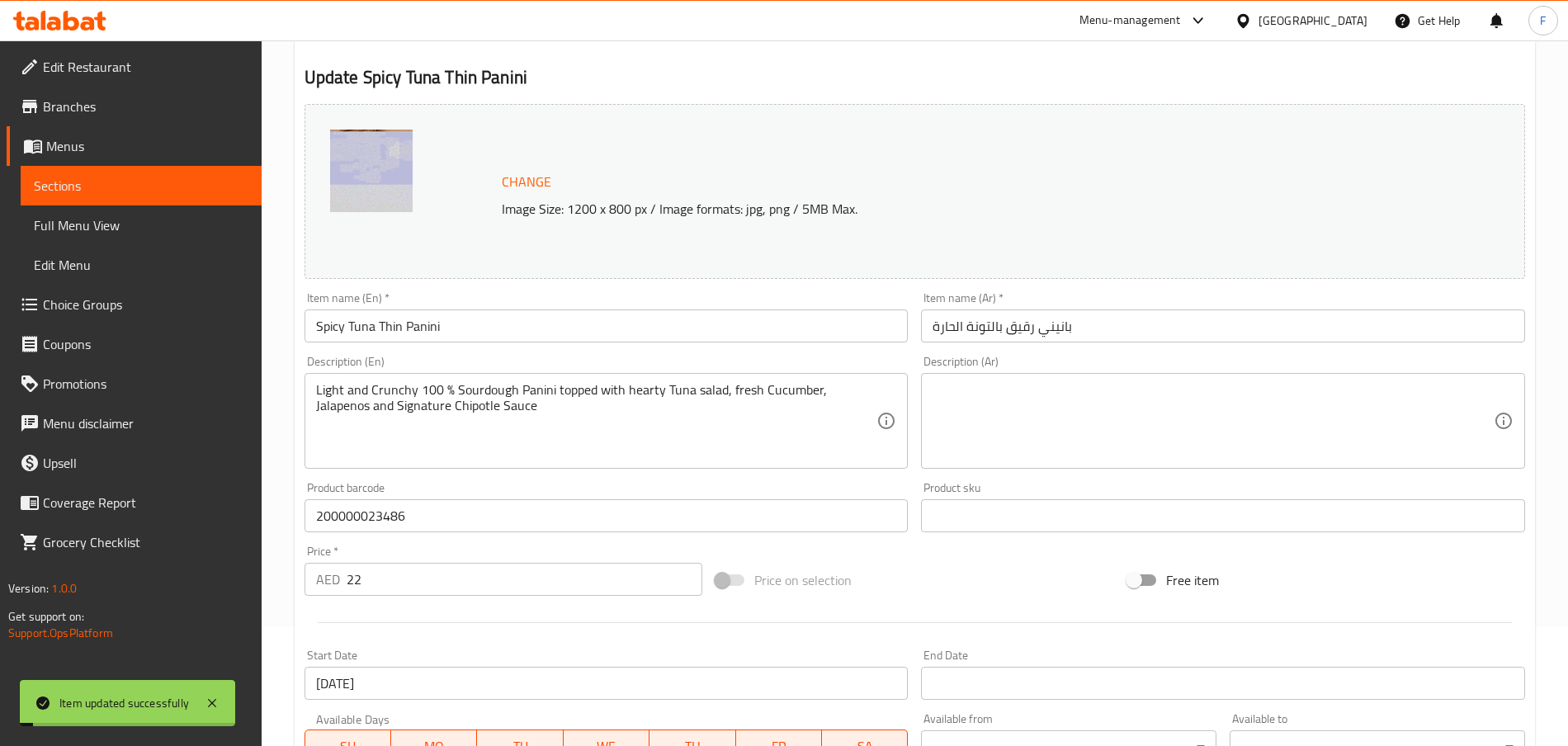
scroll to position [4, 0]
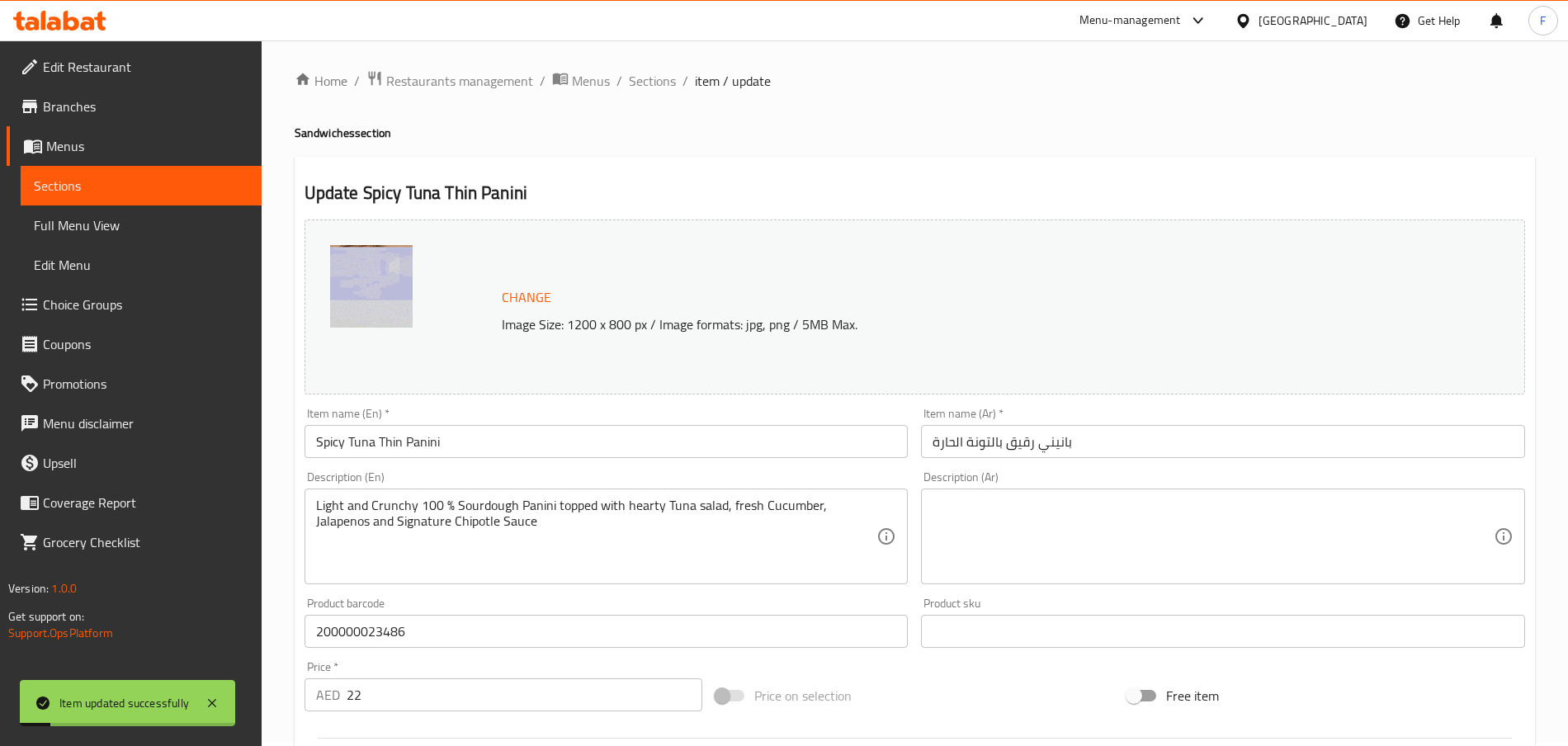
click at [58, 181] on span "Sections" at bounding box center [141, 186] width 215 height 20
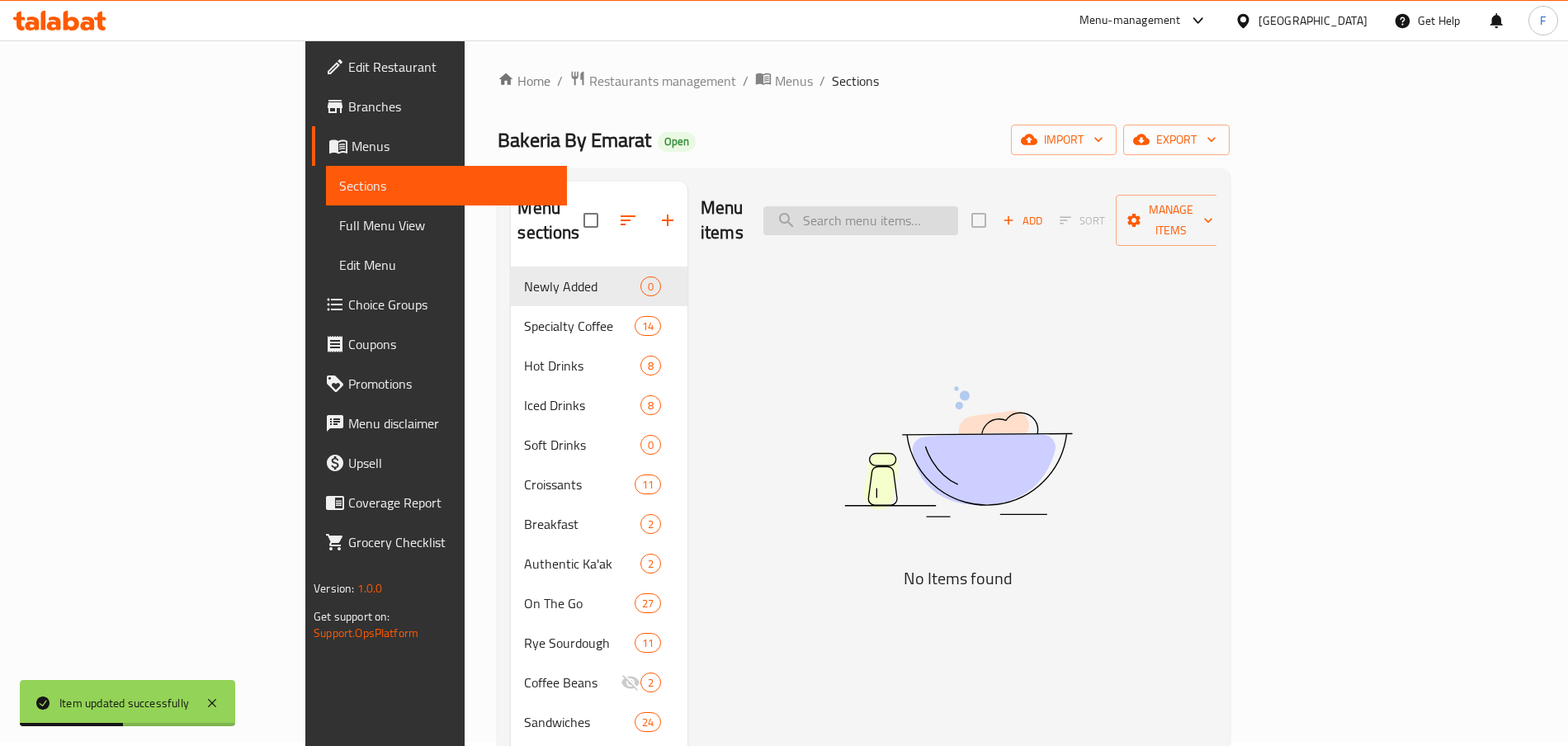
click at [958, 208] on input "search" at bounding box center [860, 221] width 195 height 29
paste input "Thin Haloumi Panini"
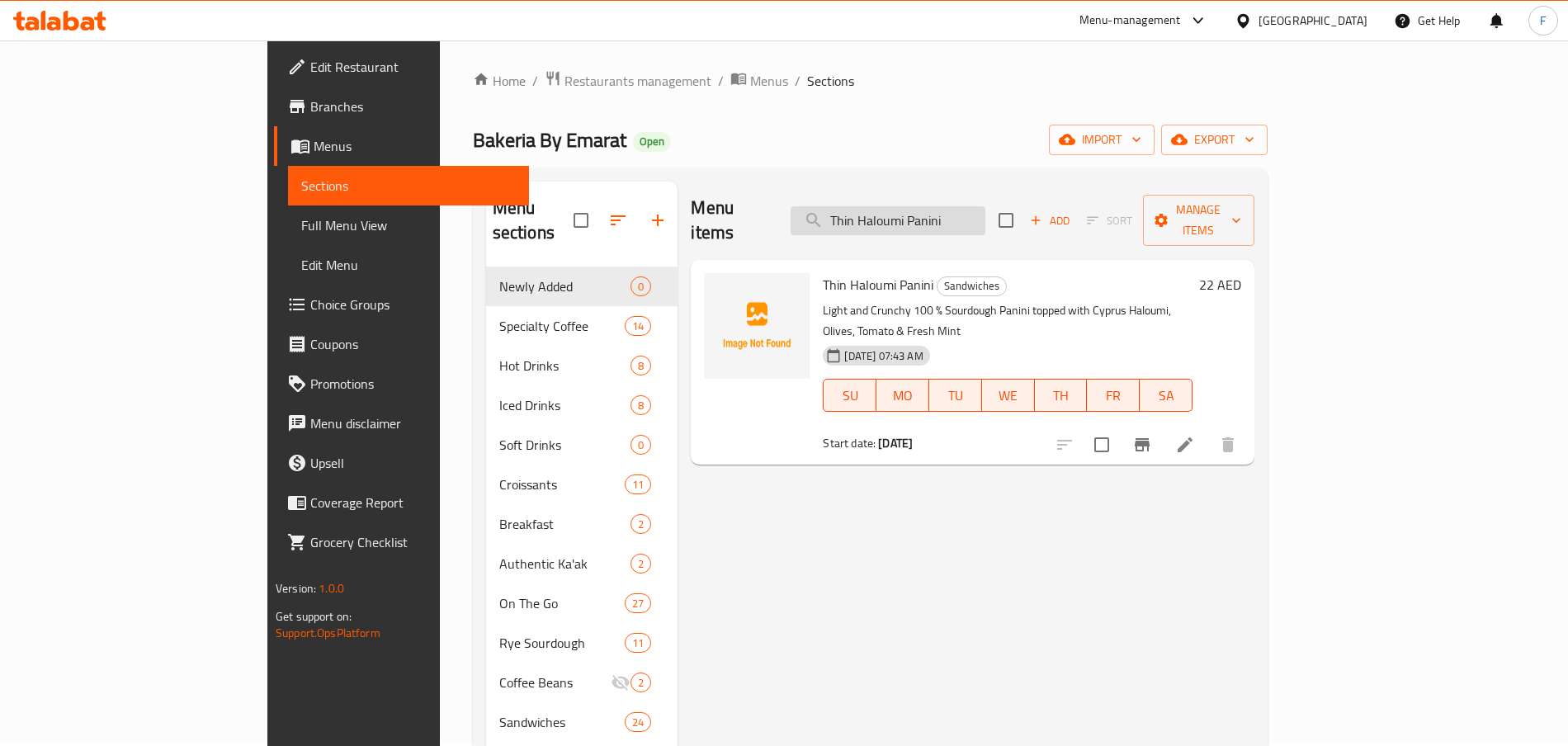
click at [985, 206] on input "Thin Haloumi Panini" at bounding box center [888, 221] width 195 height 29
paste input "Spicy Chicken Thin Panini"
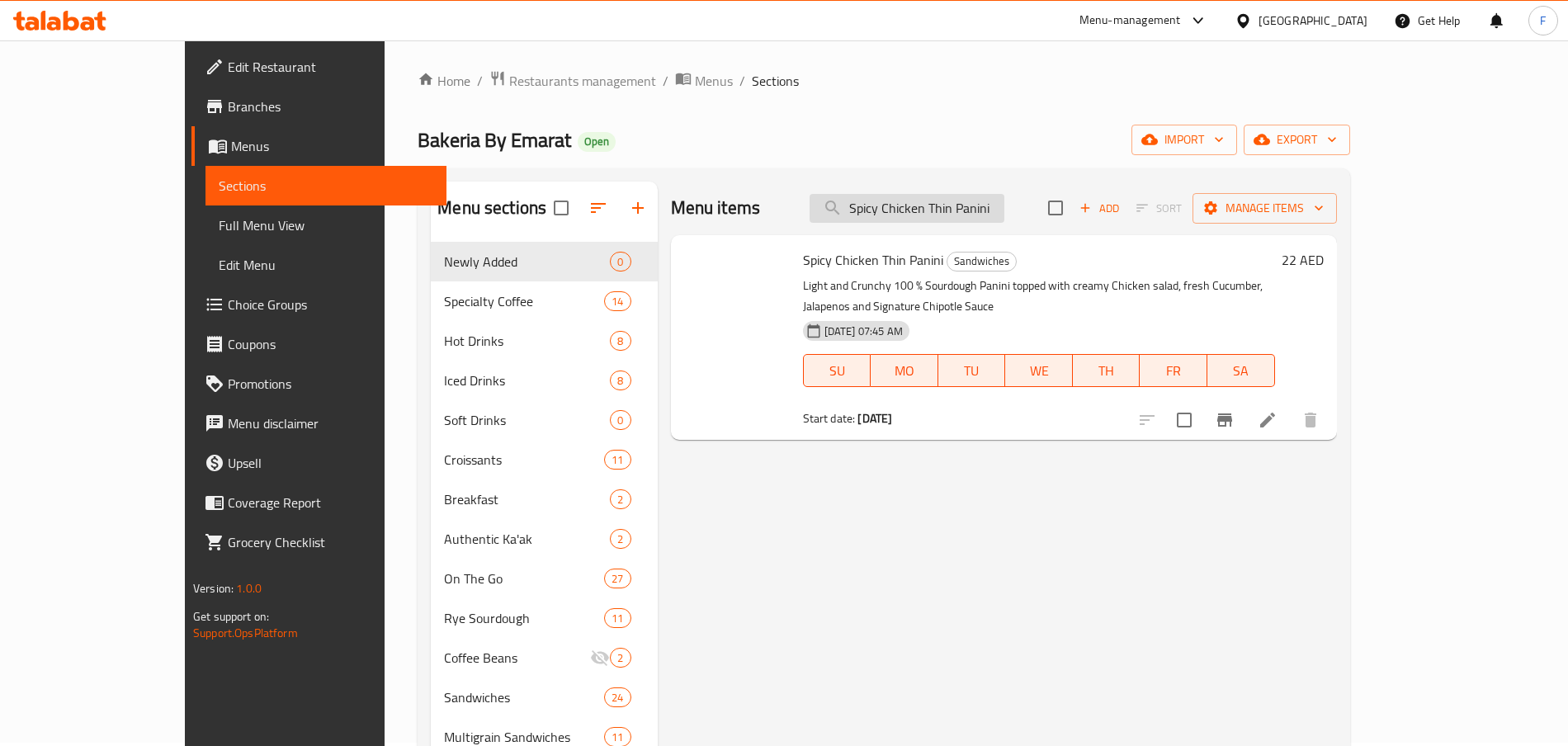
type input "Spicy Chicken Thin Panini"
